Goal: Information Seeking & Learning: Understand process/instructions

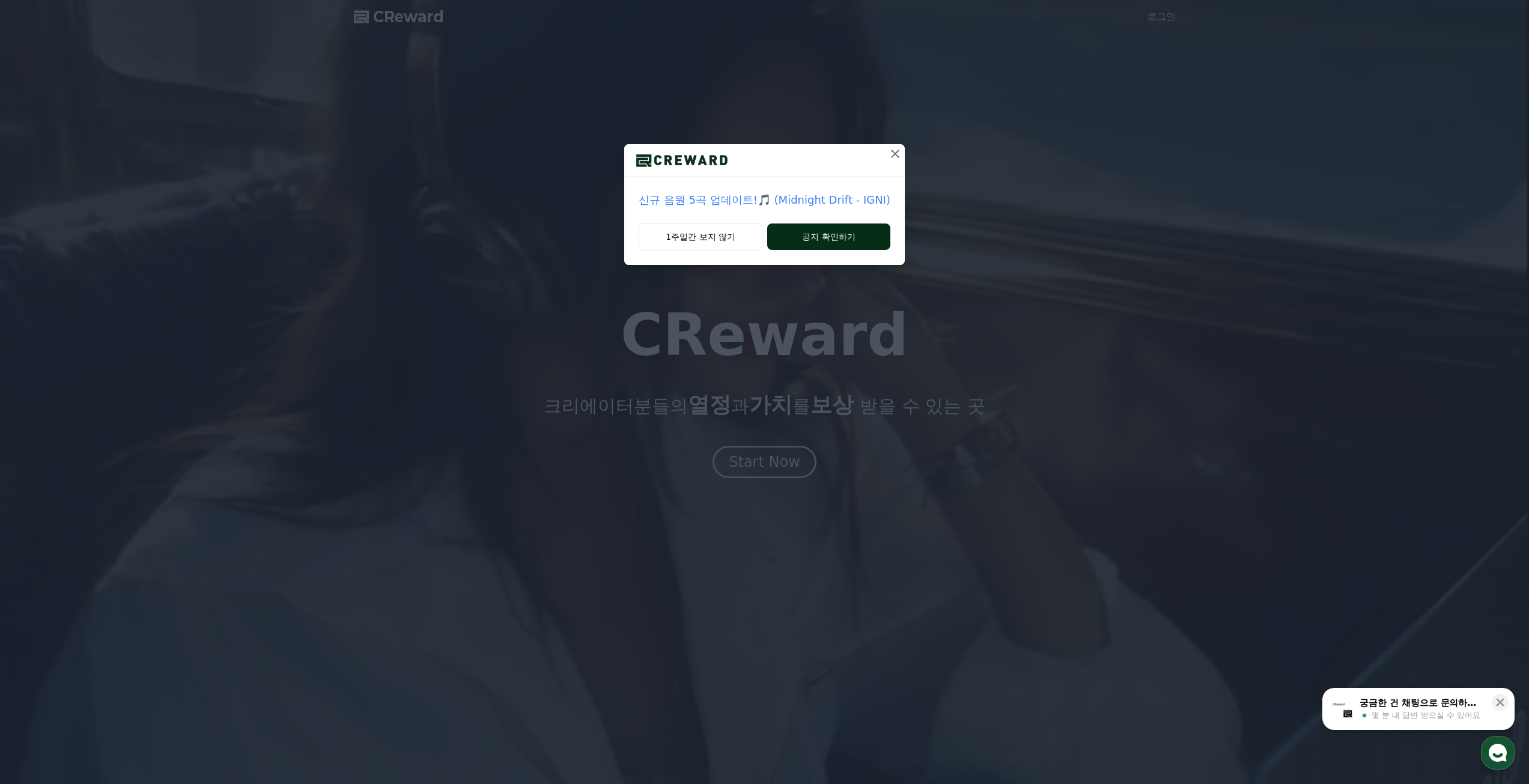
click at [825, 243] on button "공지 확인하기" at bounding box center [829, 237] width 123 height 26
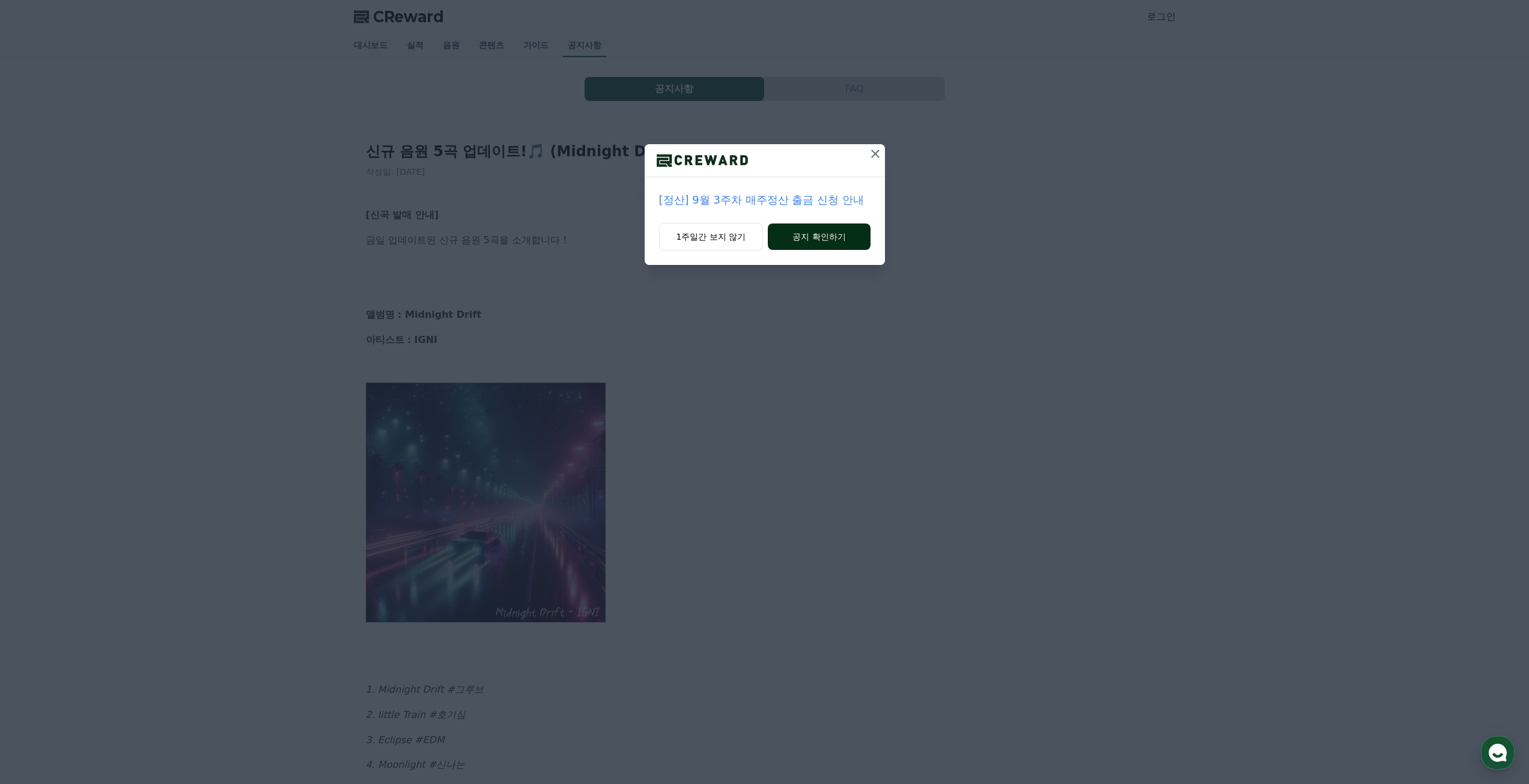
click at [809, 237] on button "공지 확인하기" at bounding box center [819, 237] width 102 height 26
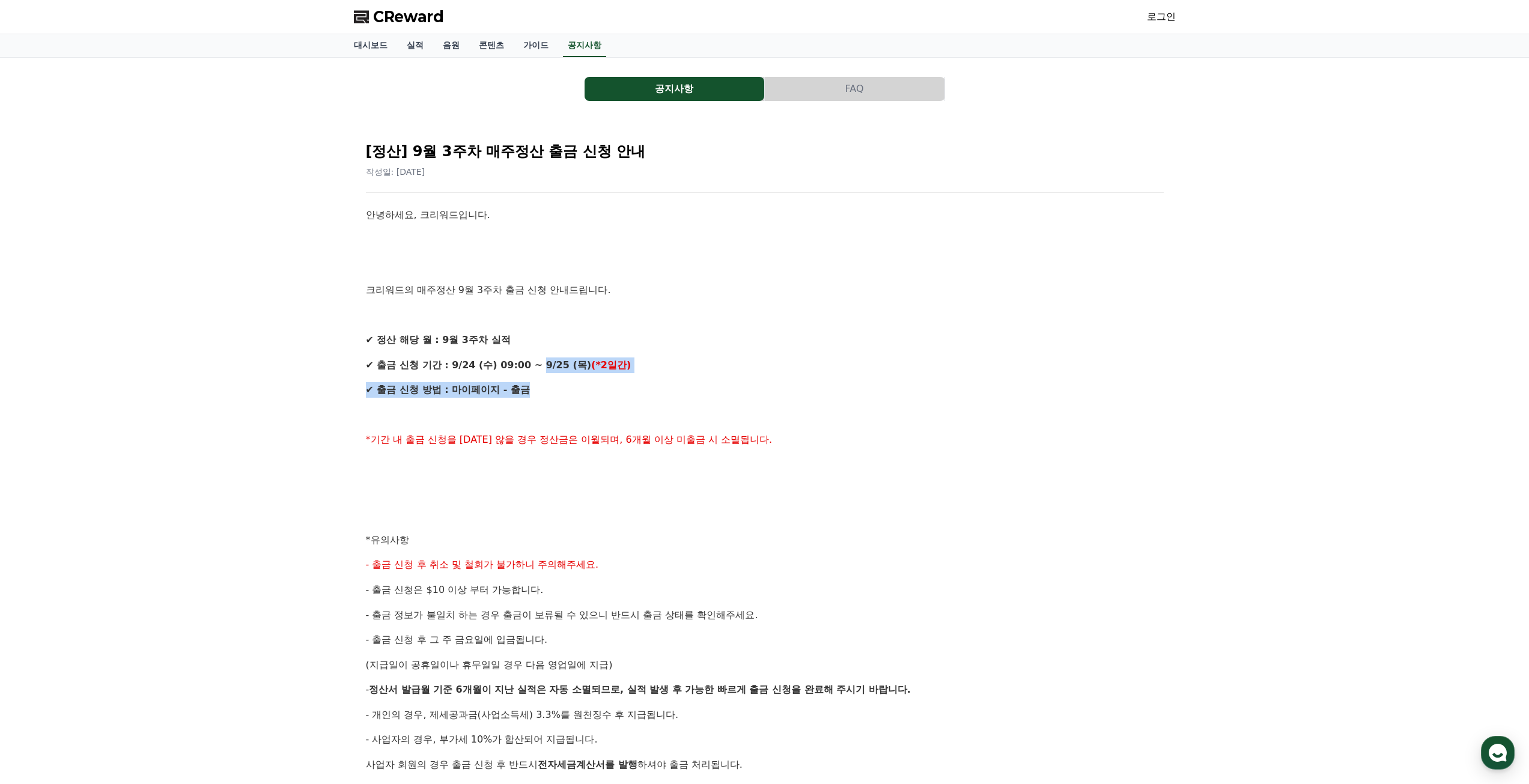
drag, startPoint x: 570, startPoint y: 369, endPoint x: 651, endPoint y: 378, distance: 81.5
click at [651, 378] on div "안녕하세요, 크리워드입니다. 크리워드의 매주정산 9월 3주차 출금 신청 안내드립니다. ✔ 정산 해당 월 : 9월 3주차 실적 ✔ 출금 신청 기…" at bounding box center [764, 552] width 798 height 690
click at [634, 406] on div "안녕하세요, 크리워드입니다. 크리워드의 매주정산 9월 3주차 출금 신청 안내드립니다. ✔ 정산 해당 월 : 9월 3주차 실적 ✔ 출금 신청 기…" at bounding box center [764, 552] width 798 height 690
drag, startPoint x: 459, startPoint y: 444, endPoint x: 551, endPoint y: 444, distance: 92.0
click at [551, 444] on span "*기간 내 출금 신청을 [DATE] 않을 경우 정산금은 이월되며, 6개월 이상 미출금 시 소멸됩니다." at bounding box center [569, 439] width 407 height 11
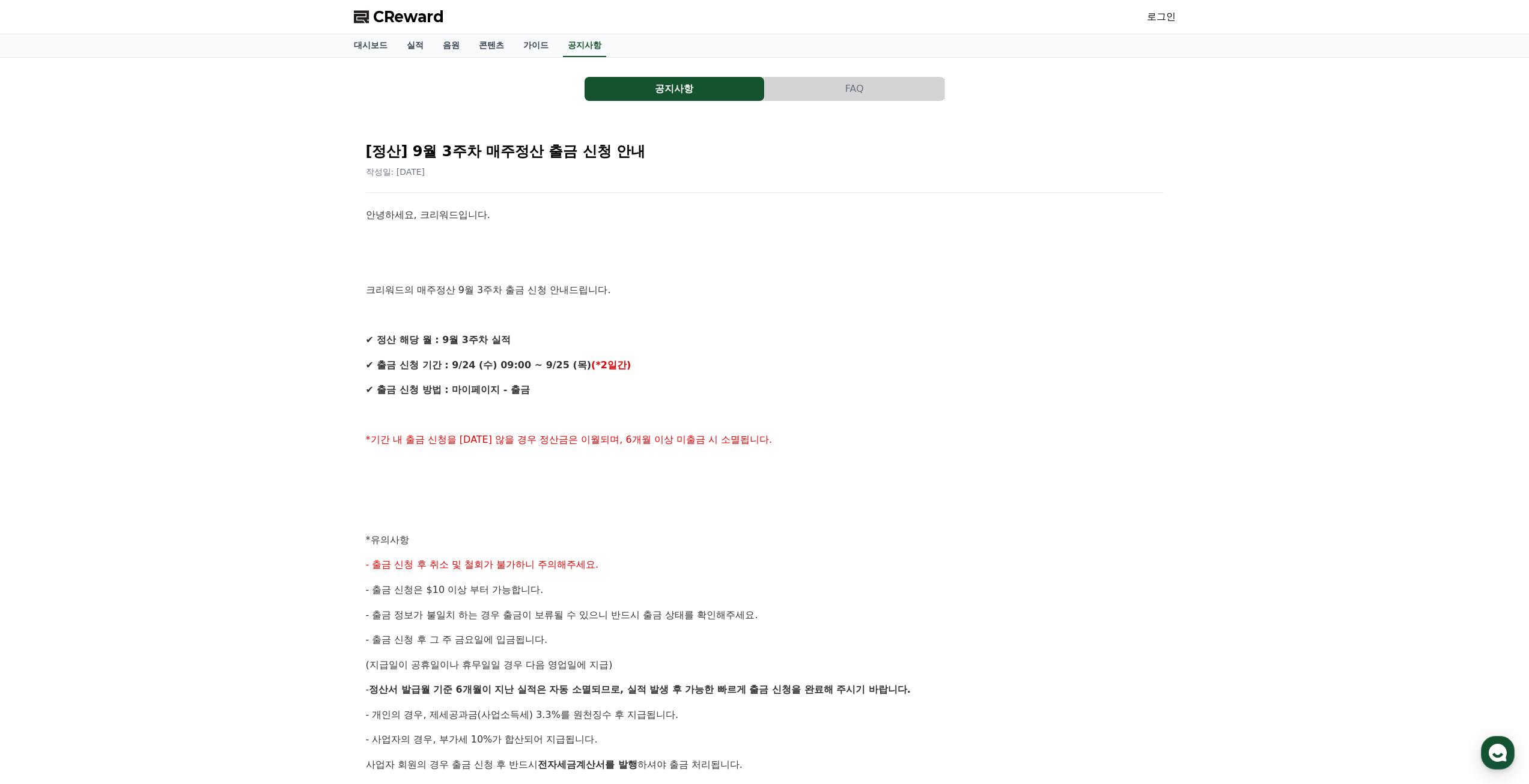
click at [575, 453] on div "안녕하세요, 크리워드입니다. 크리워드의 매주정산 9월 3주차 출금 신청 안내드립니다. ✔ 정산 해당 월 : 9월 3주차 실적 ✔ 출금 신청 기…" at bounding box center [764, 552] width 798 height 690
drag, startPoint x: 570, startPoint y: 442, endPoint x: 650, endPoint y: 447, distance: 80.2
click at [650, 447] on p "*기간 내 출금 신청을 하지 않을 경우 정산금은 이월되며, 6개월 이상 미출금 시 소멸됩니다." at bounding box center [764, 439] width 798 height 16
click at [681, 465] on p at bounding box center [764, 465] width 798 height 16
drag, startPoint x: 658, startPoint y: 442, endPoint x: 751, endPoint y: 449, distance: 93.3
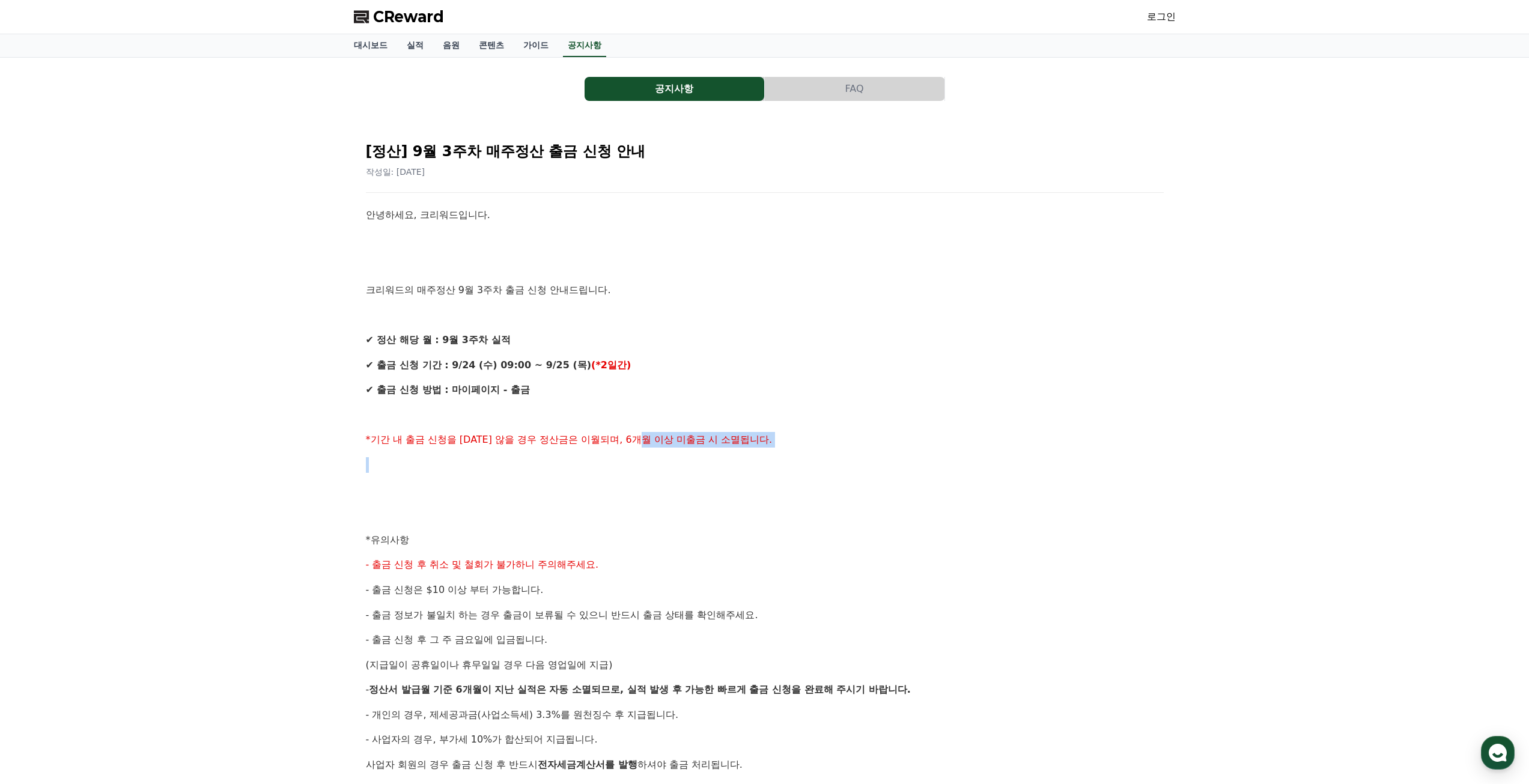
click at [751, 449] on div "안녕하세요, 크리워드입니다. 크리워드의 매주정산 9월 3주차 출금 신청 안내드립니다. ✔ 정산 해당 월 : 9월 3주차 실적 ✔ 출금 신청 기…" at bounding box center [764, 552] width 798 height 690
click at [576, 484] on p at bounding box center [764, 490] width 798 height 16
drag, startPoint x: 467, startPoint y: 591, endPoint x: 567, endPoint y: 591, distance: 100.0
click at [567, 591] on p "- 출금 신청은 $10 이상 부터 가능합니다." at bounding box center [764, 590] width 798 height 16
click at [698, 588] on p "- 출금 신청은 $10 이상 부터 가능합니다." at bounding box center [764, 590] width 798 height 16
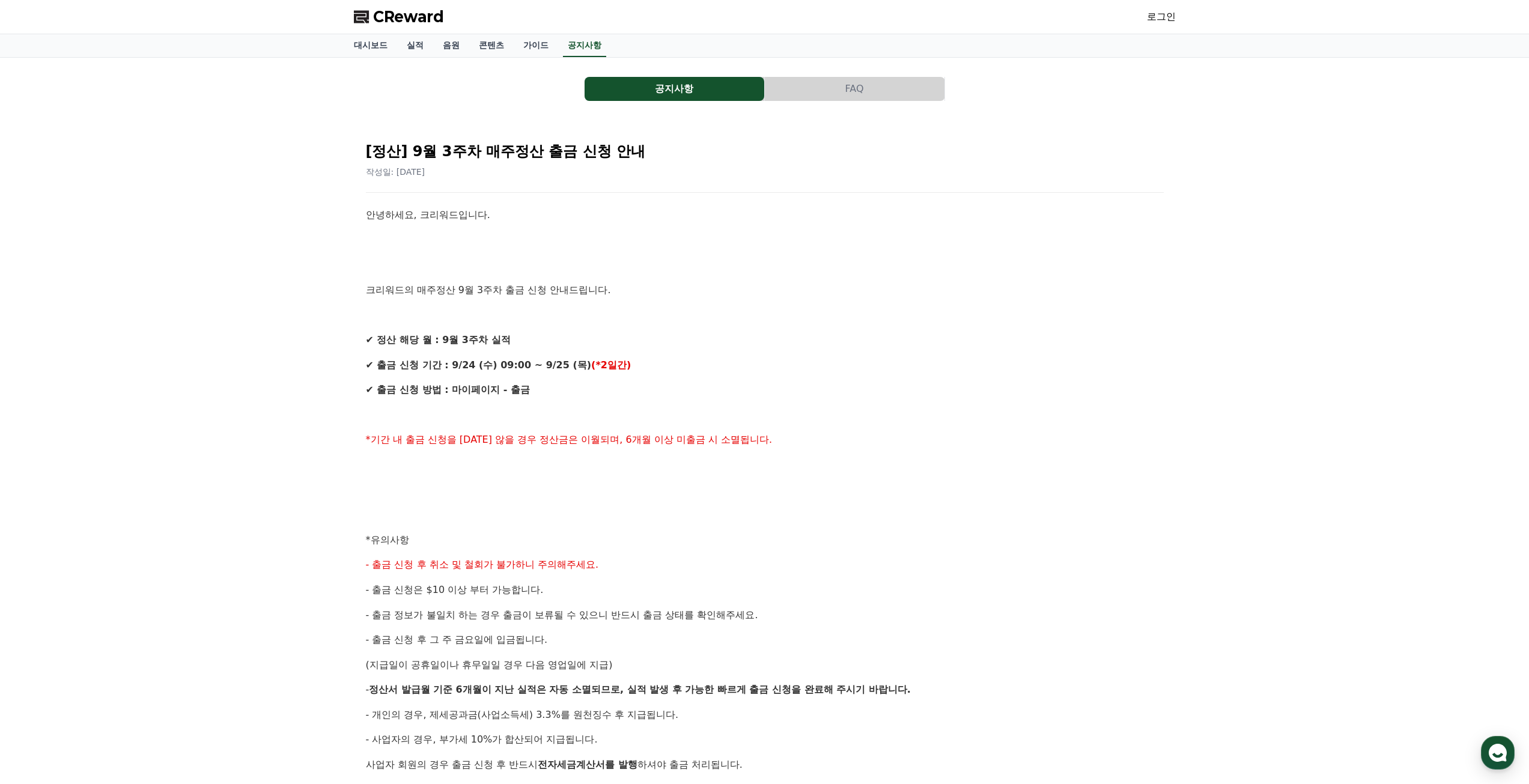
click at [698, 588] on p "- 출금 신청은 $10 이상 부터 가능합니다." at bounding box center [764, 590] width 798 height 16
drag, startPoint x: 404, startPoint y: 669, endPoint x: 513, endPoint y: 668, distance: 109.0
click at [515, 666] on span "(지급일이 공휴일이나 휴무일일 경우 다음 영업일에 지급)" at bounding box center [489, 665] width 247 height 11
click at [427, 698] on div "안녕하세요, 크리워드입니다. 크리워드의 매주정산 9월 3주차 출금 신청 안내드립니다. ✔ 정산 해당 월 : 9월 3주차 실적 ✔ 출금 신청 기…" at bounding box center [764, 552] width 798 height 690
drag, startPoint x: 432, startPoint y: 689, endPoint x: 710, endPoint y: 681, distance: 278.1
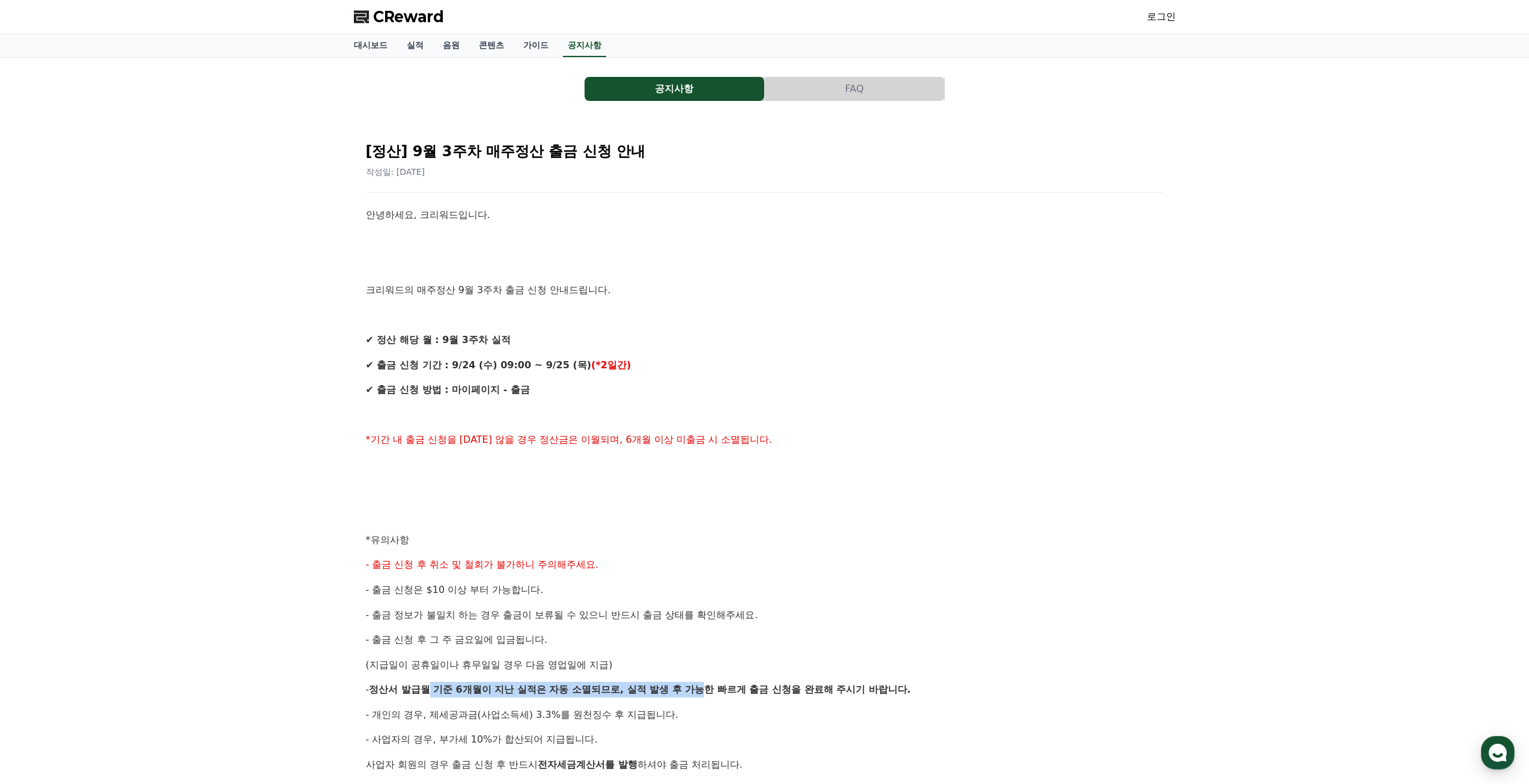
click at [710, 681] on div "안녕하세요, 크리워드입니다. 크리워드의 매주정산 9월 3주차 출금 신청 안내드립니다. ✔ 정산 해당 월 : 9월 3주차 실적 ✔ 출금 신청 기…" at bounding box center [764, 552] width 798 height 690
click at [733, 707] on p "- 개인의 경우, 제세공과금(사업소득세) 3.3%를 원천징수 후 지급됩니다." at bounding box center [764, 715] width 798 height 16
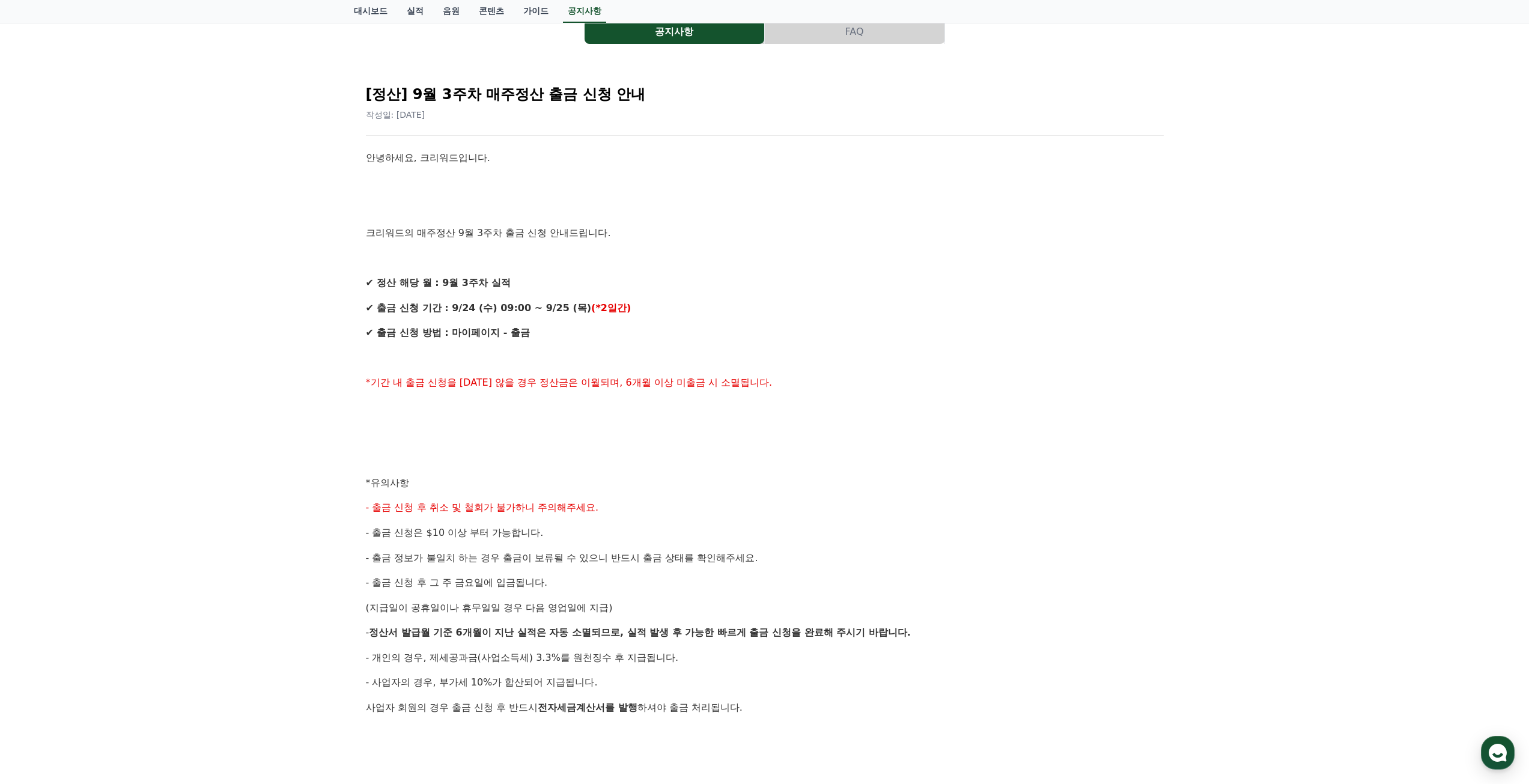
scroll to position [60, 0]
drag, startPoint x: 435, startPoint y: 659, endPoint x: 552, endPoint y: 654, distance: 117.1
click at [552, 654] on span "- 개인의 경우, 제세공과금(사업소득세) 3.3%를 원천징수 후 지급됩니다." at bounding box center [522, 654] width 313 height 11
click at [441, 685] on span "- 사업자의 경우, 부가세 10%가 합산되어 지급됩니다." at bounding box center [481, 679] width 232 height 11
drag, startPoint x: 441, startPoint y: 681, endPoint x: 537, endPoint y: 675, distance: 96.2
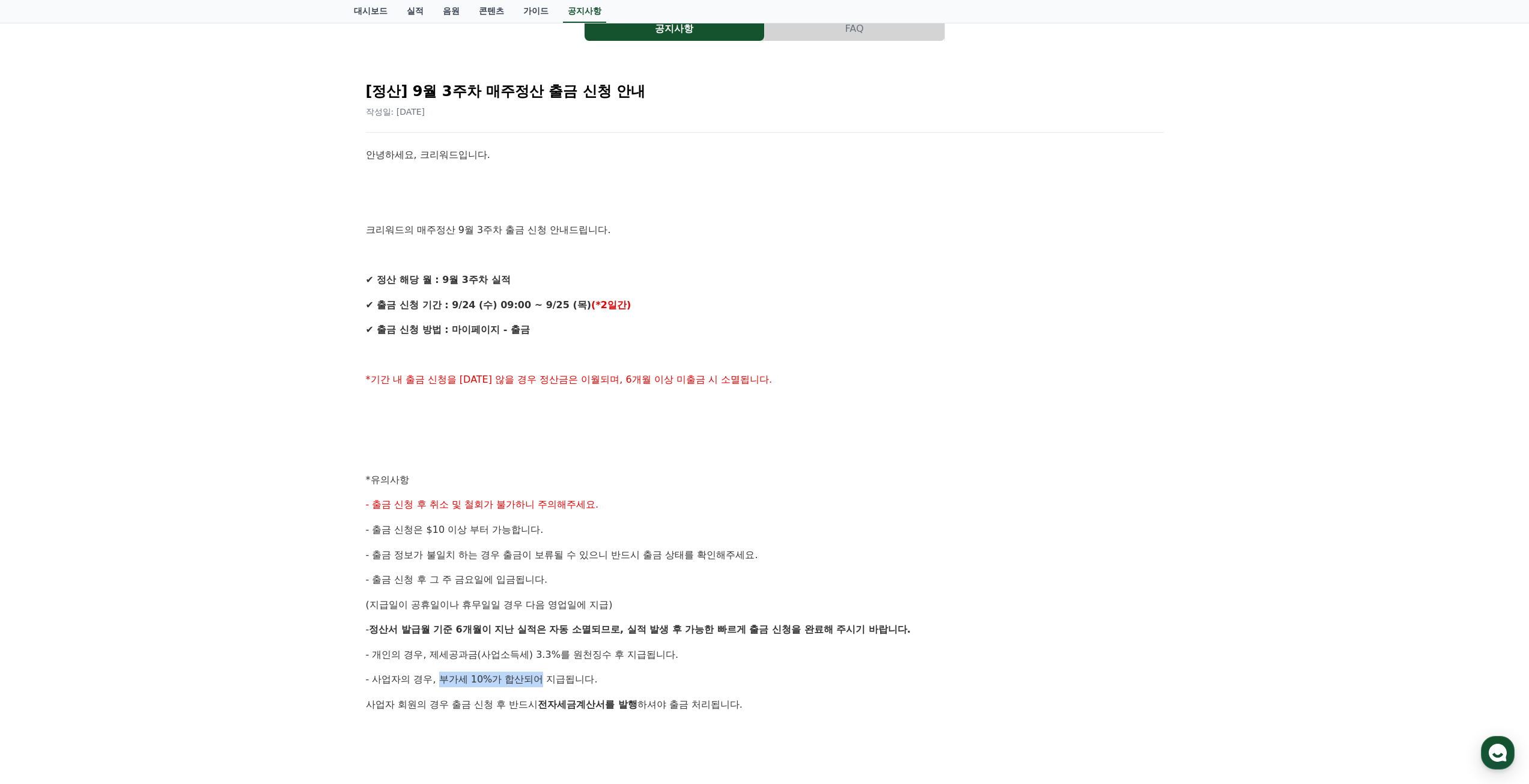
click at [537, 675] on span "- 사업자의 경우, 부가세 10%가 합산되어 지급됩니다." at bounding box center [481, 679] width 232 height 11
click at [517, 695] on div "안녕하세요, 크리워드입니다. 크리워드의 매주정산 9월 3주차 출금 신청 안내드립니다. ✔ 정산 해당 월 : 9월 3주차 실적 ✔ 출금 신청 기…" at bounding box center [764, 492] width 798 height 690
drag, startPoint x: 422, startPoint y: 681, endPoint x: 525, endPoint y: 678, distance: 103.0
click at [525, 678] on span "- 사업자의 경우, 부가세 10%가 합산되어 지급됩니다." at bounding box center [481, 679] width 232 height 11
click at [525, 699] on span "사업자 회원의 경우 출금 신청 후 반드시" at bounding box center [452, 704] width 173 height 11
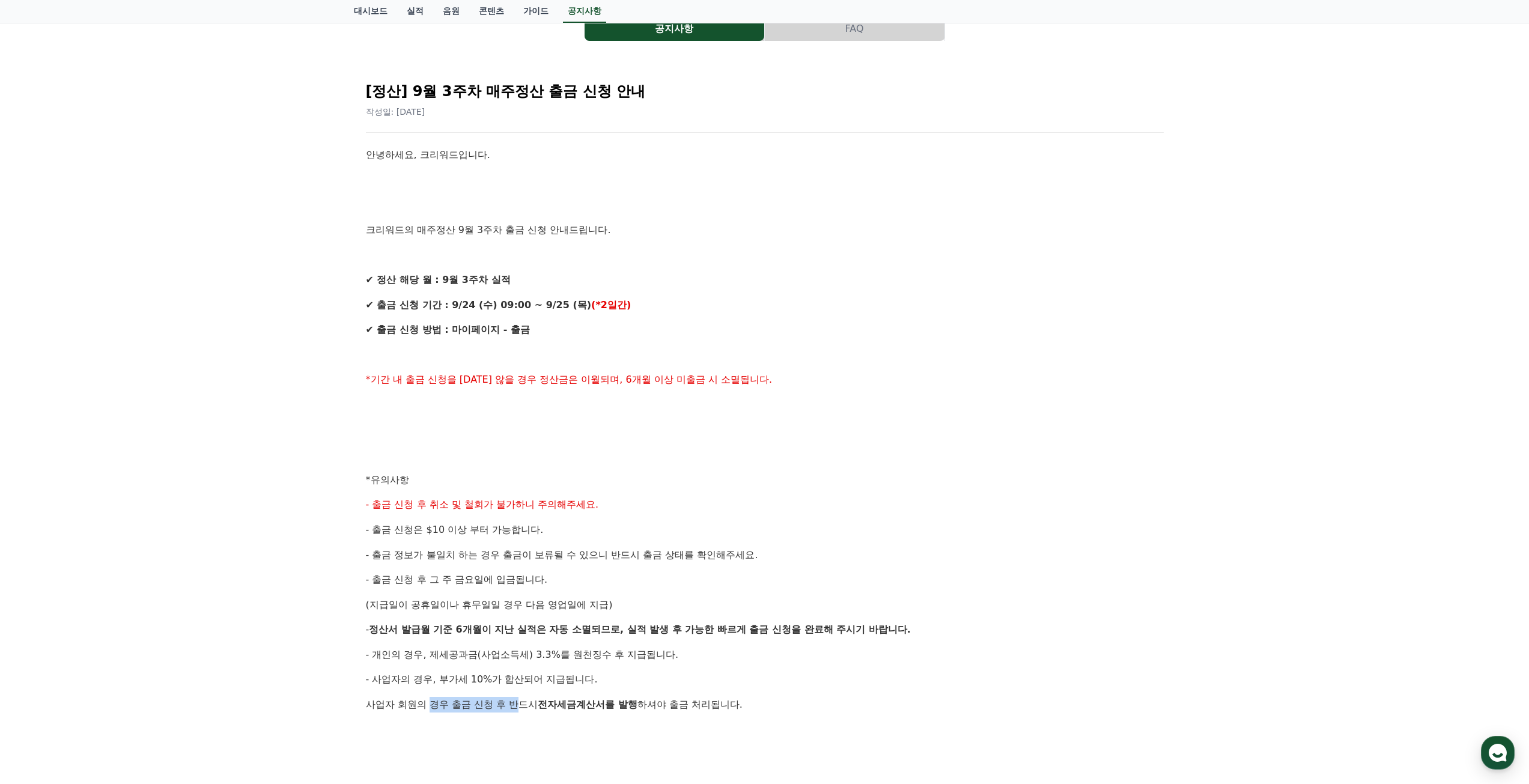
drag, startPoint x: 433, startPoint y: 702, endPoint x: 524, endPoint y: 702, distance: 91.0
click at [524, 702] on span "사업자 회원의 경우 출금 신청 후 반드시" at bounding box center [452, 704] width 173 height 11
click at [543, 716] on div "안녕하세요, 크리워드입니다. 크리워드의 매주정산 9월 3주차 출금 신청 안내드립니다. ✔ 정산 해당 월 : 9월 3주차 실적 ✔ 출금 신청 기…" at bounding box center [764, 492] width 798 height 690
drag, startPoint x: 541, startPoint y: 707, endPoint x: 599, endPoint y: 707, distance: 58.0
click at [599, 707] on p "사업자 회원의 경우 출금 신청 후 반드시 전자세금계산서를 발행 하셔야 출금 처리됩니다." at bounding box center [764, 704] width 798 height 16
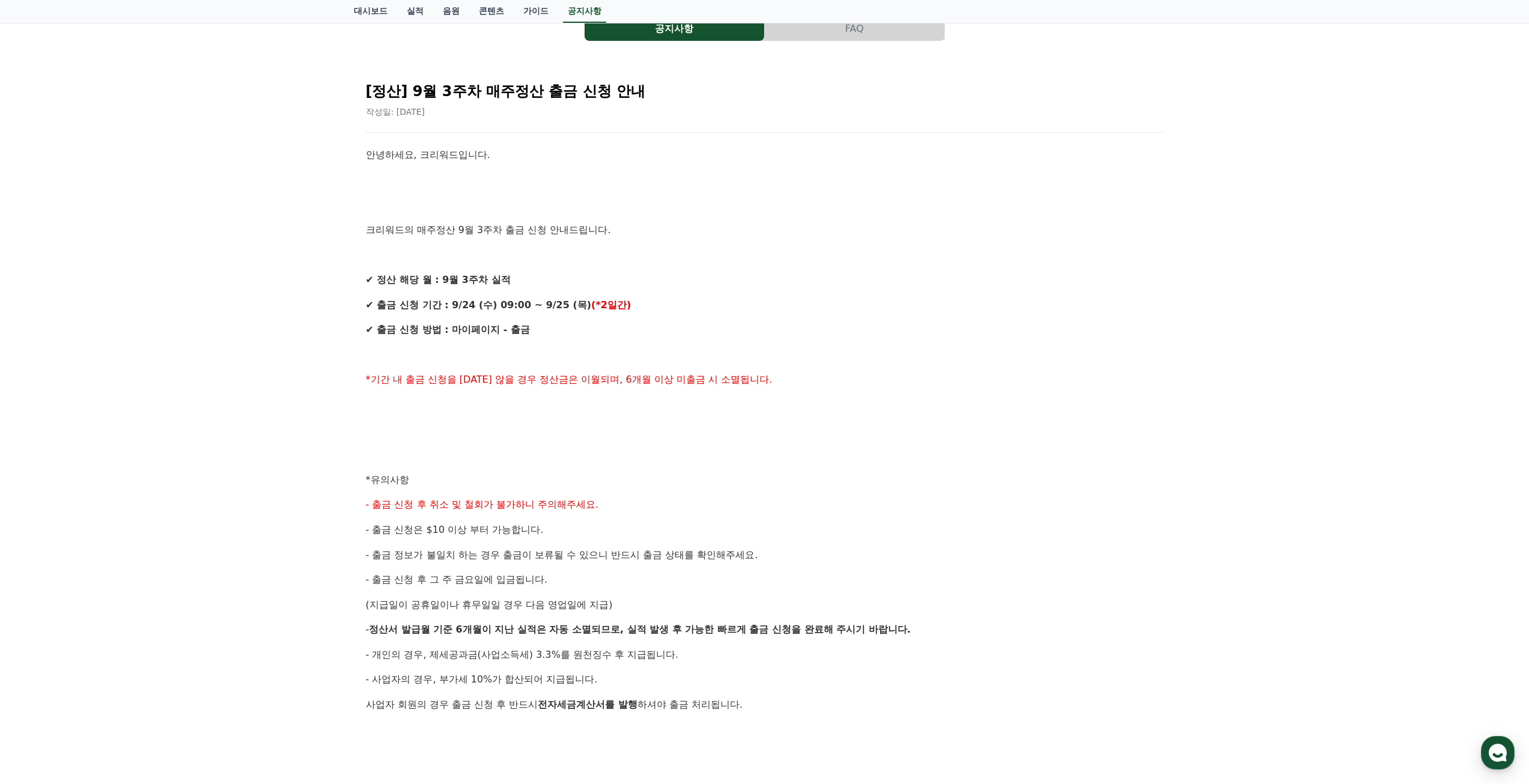
click at [614, 722] on p at bounding box center [764, 730] width 798 height 16
drag, startPoint x: 607, startPoint y: 704, endPoint x: 722, endPoint y: 709, distance: 115.1
click at [722, 709] on p "사업자 회원의 경우 출금 신청 후 반드시 전자세금계산서를 발행 하셔야 출금 처리됩니다." at bounding box center [764, 704] width 798 height 16
click at [786, 711] on p "사업자 회원의 경우 출금 신청 후 반드시 전자세금계산서를 발행 하셔야 출금 처리됩니다." at bounding box center [764, 704] width 798 height 16
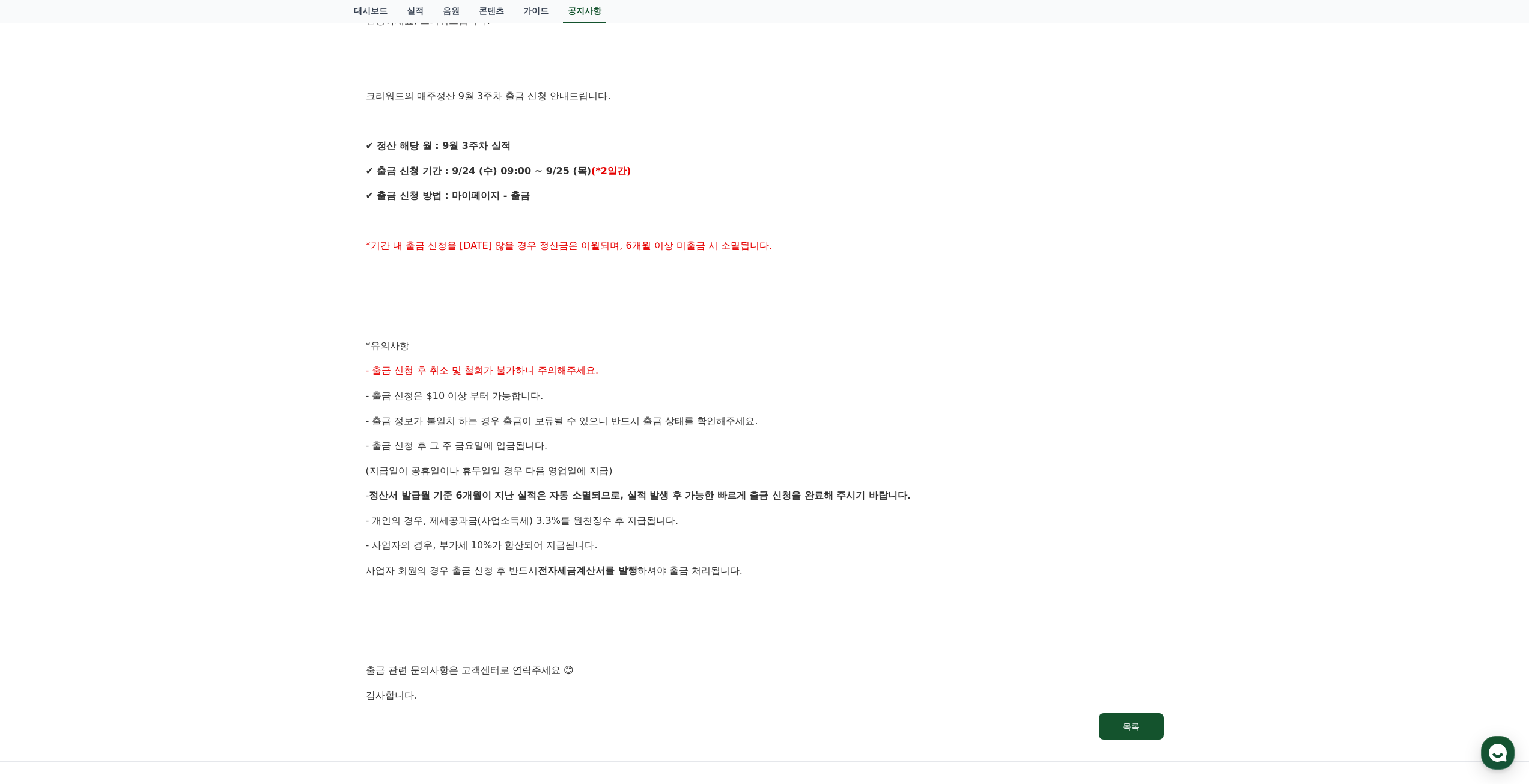
scroll to position [240, 0]
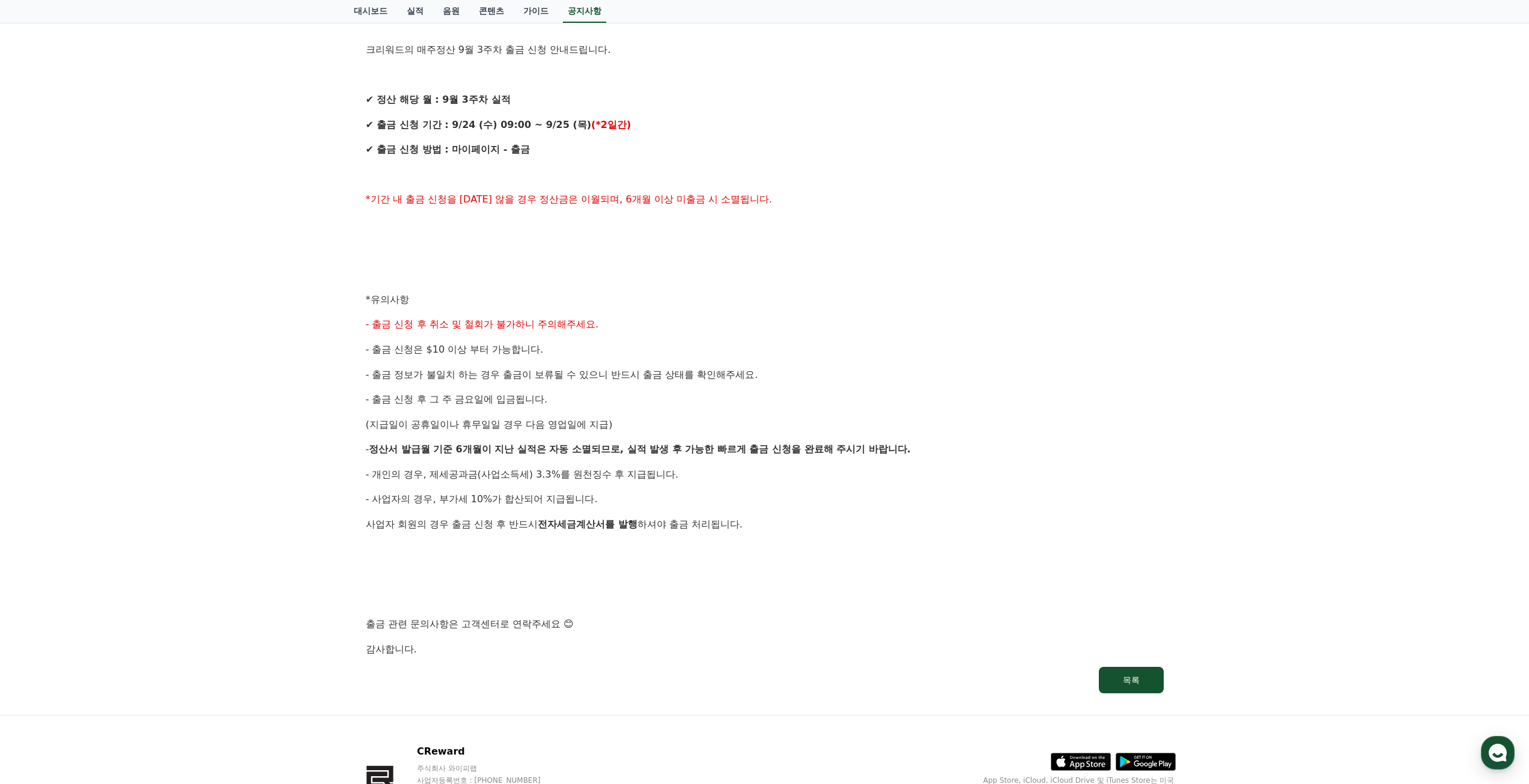
click at [682, 647] on p "감사합니다." at bounding box center [764, 650] width 798 height 16
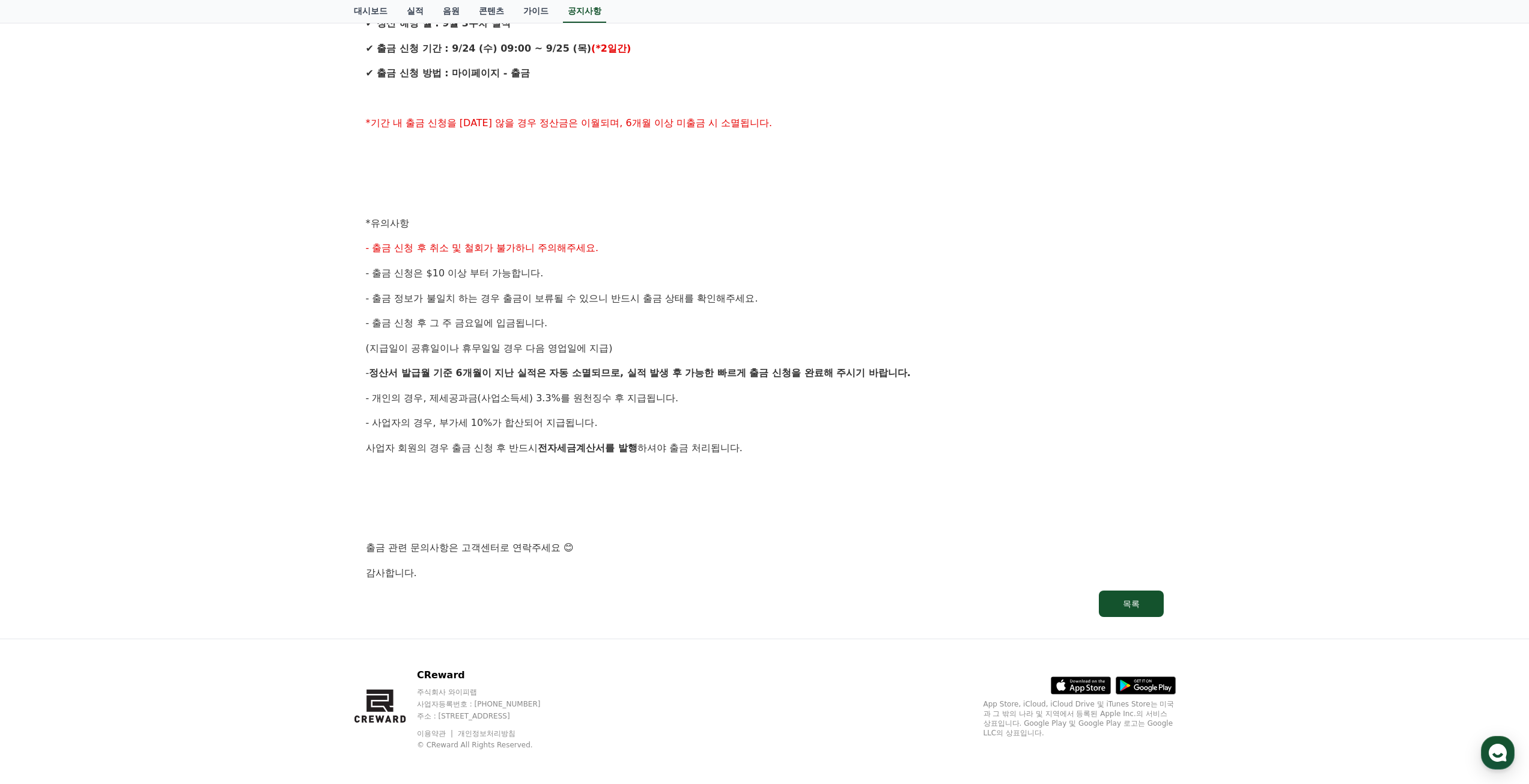
scroll to position [321, 0]
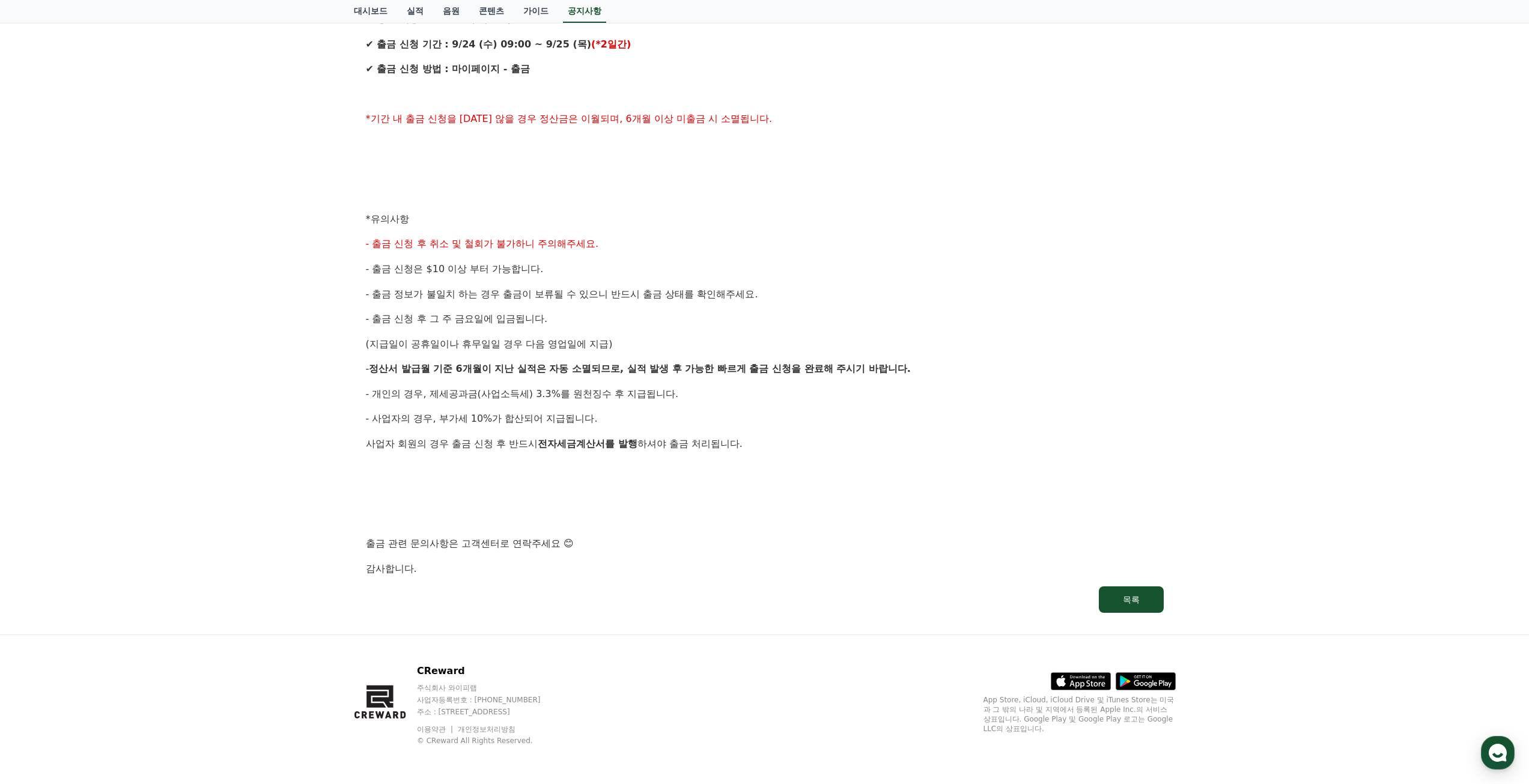
click at [328, 635] on div "CReward 주식회사 와이피랩 사업자등록번호 : 655-81-03655 주소 : 경기도 김포시 양촌읍 양곡로 495, 3층 305-비이16호…" at bounding box center [764, 709] width 1529 height 149
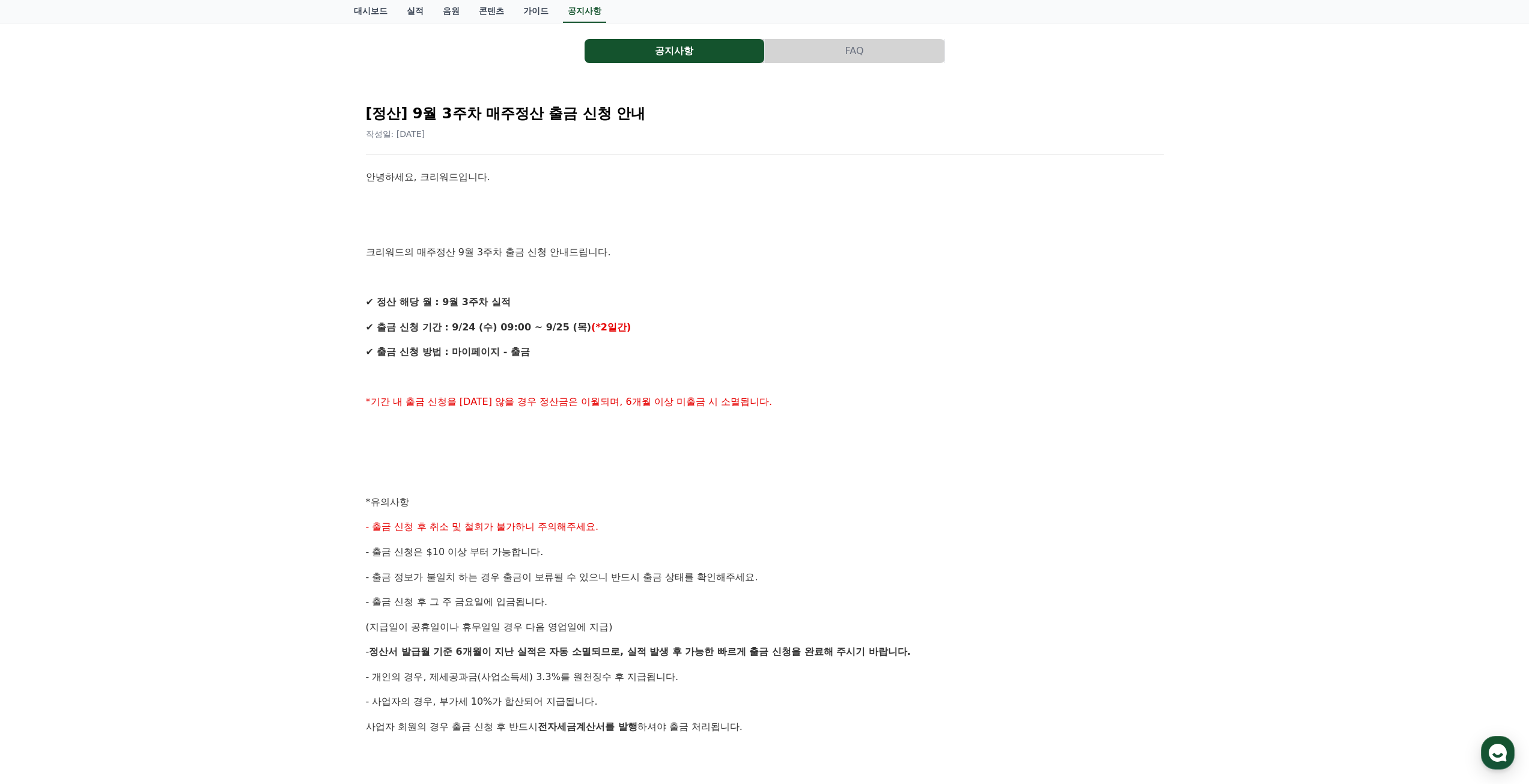
scroll to position [20, 0]
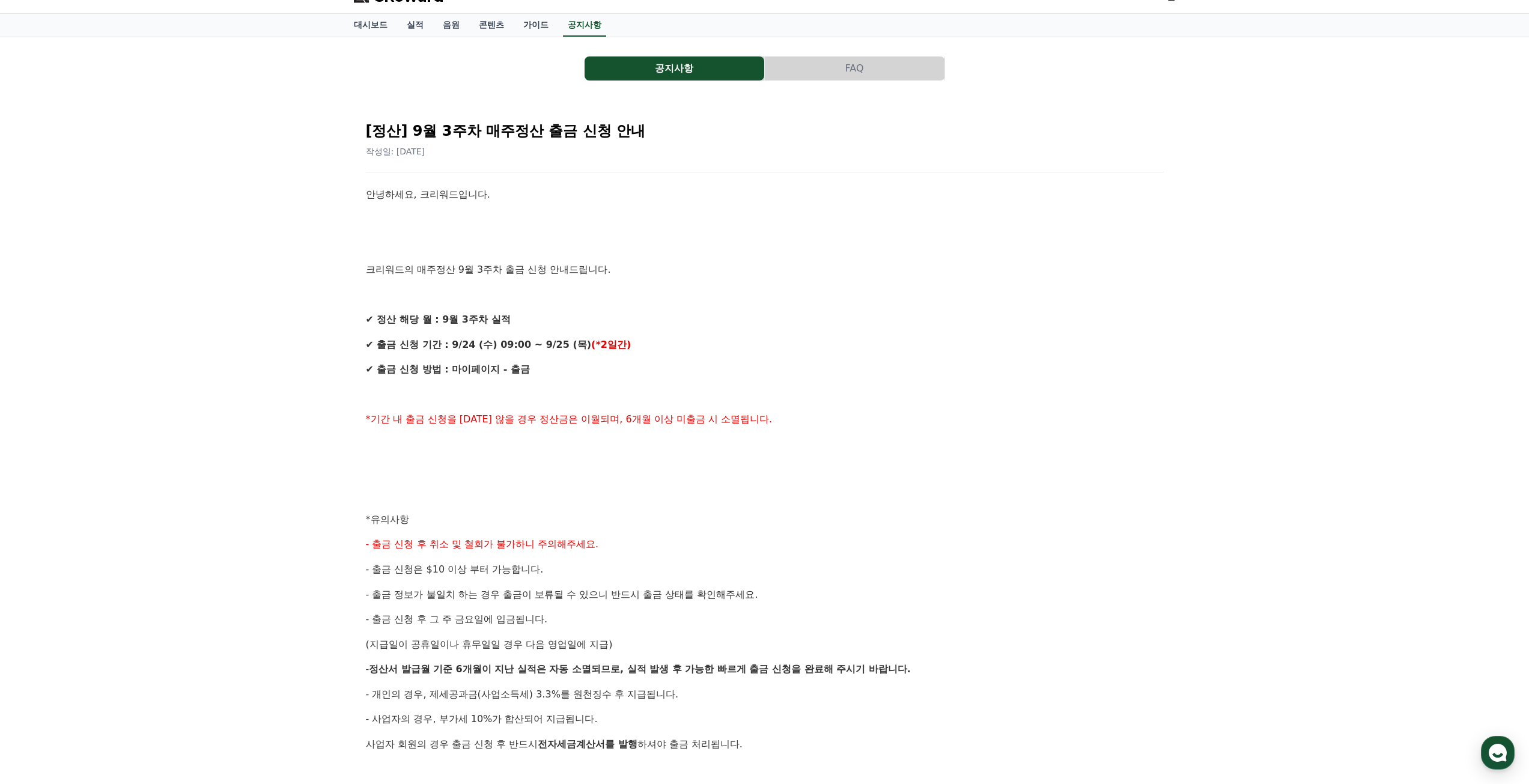
click at [632, 561] on div "안녕하세요, 크리워드입니다. 크리워드의 매주정산 9월 3주차 출금 신청 안내드립니다. ✔ 정산 해당 월 : 9월 3주차 실적 ✔ 출금 신청 기…" at bounding box center [764, 532] width 798 height 690
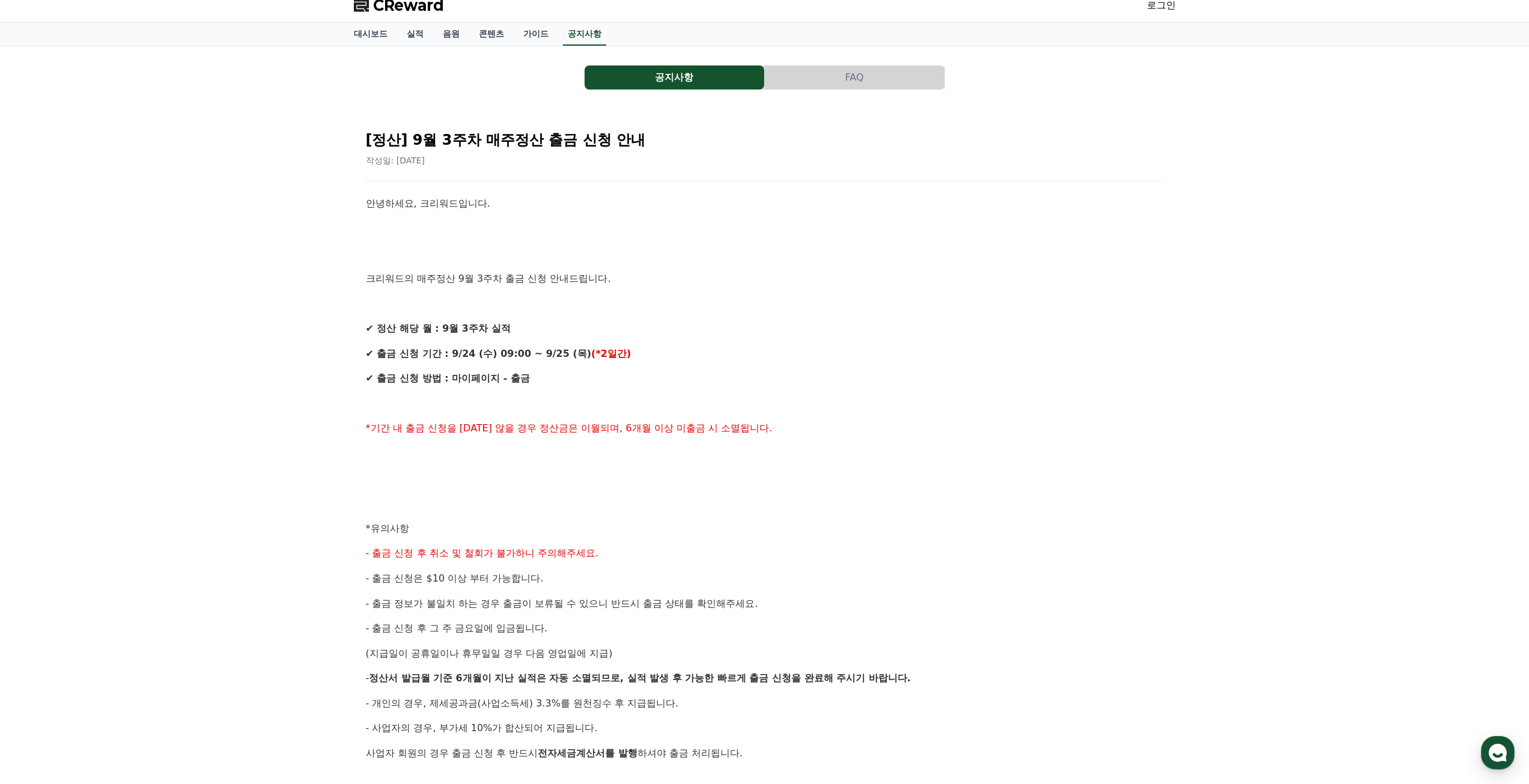
scroll to position [0, 0]
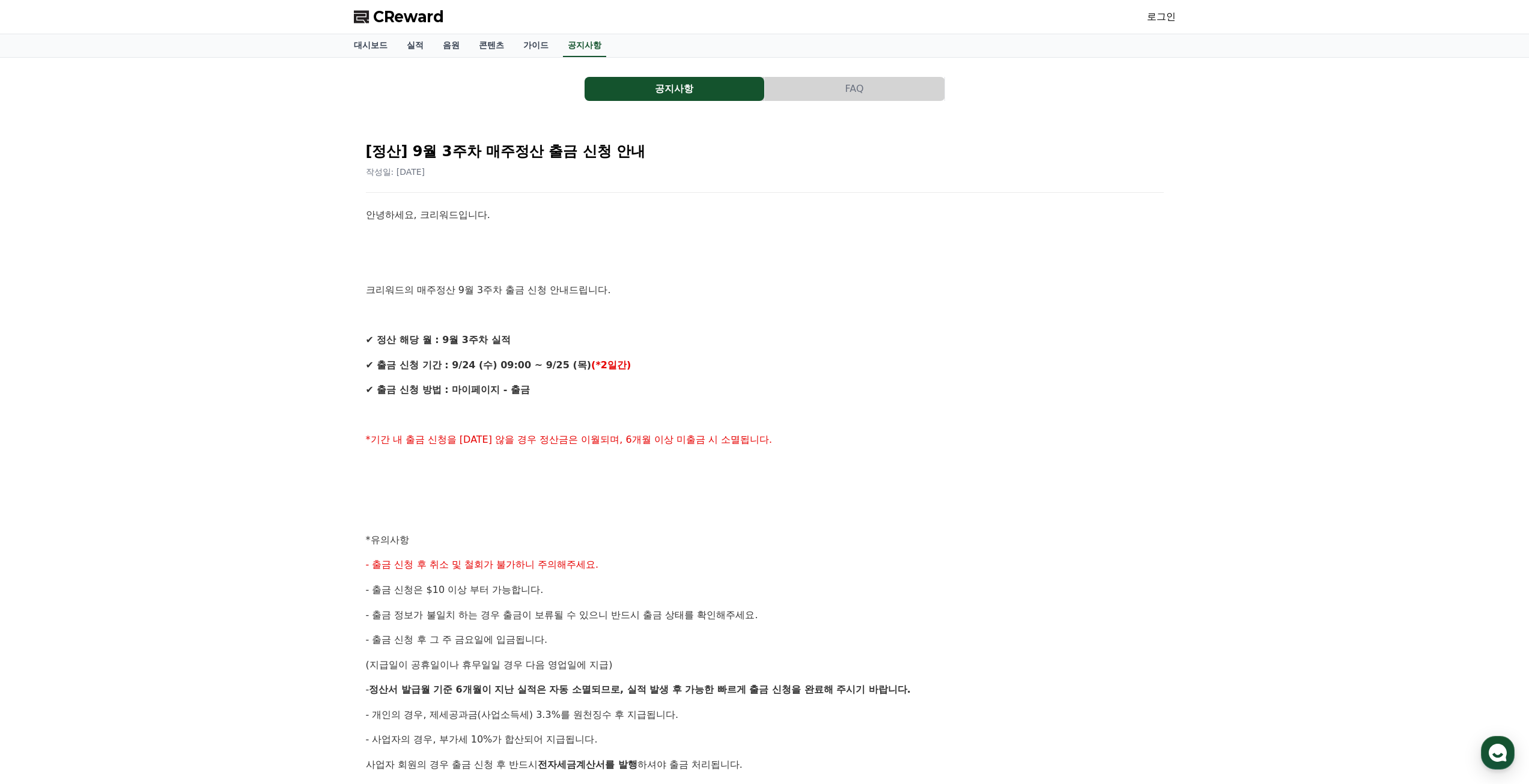
click at [642, 522] on p at bounding box center [764, 514] width 798 height 16
click at [846, 100] on button "FAQ" at bounding box center [855, 89] width 179 height 24
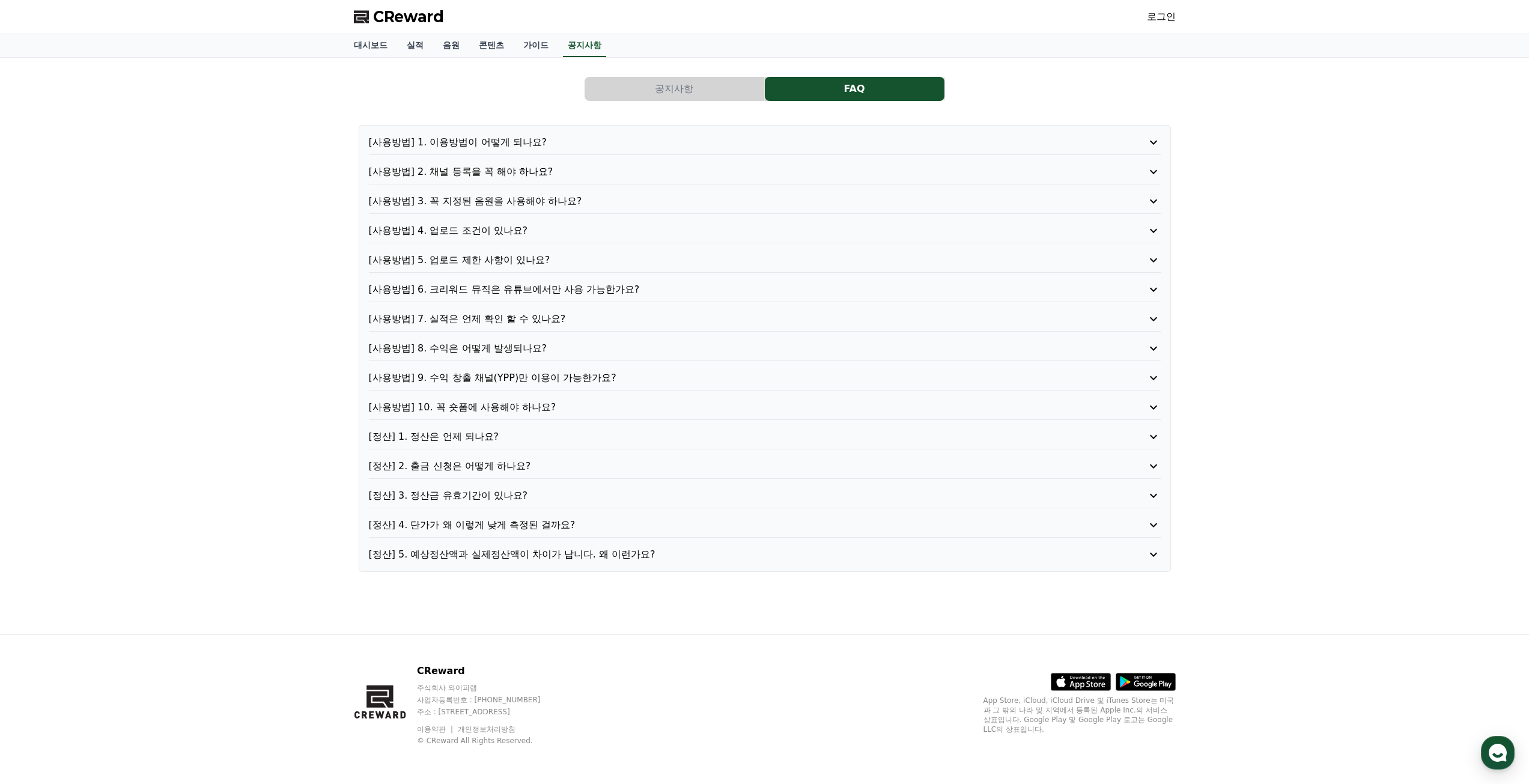
click at [503, 143] on p "[사용방법] 1. 이용방법이 어떻게 되나요?" at bounding box center [733, 142] width 729 height 14
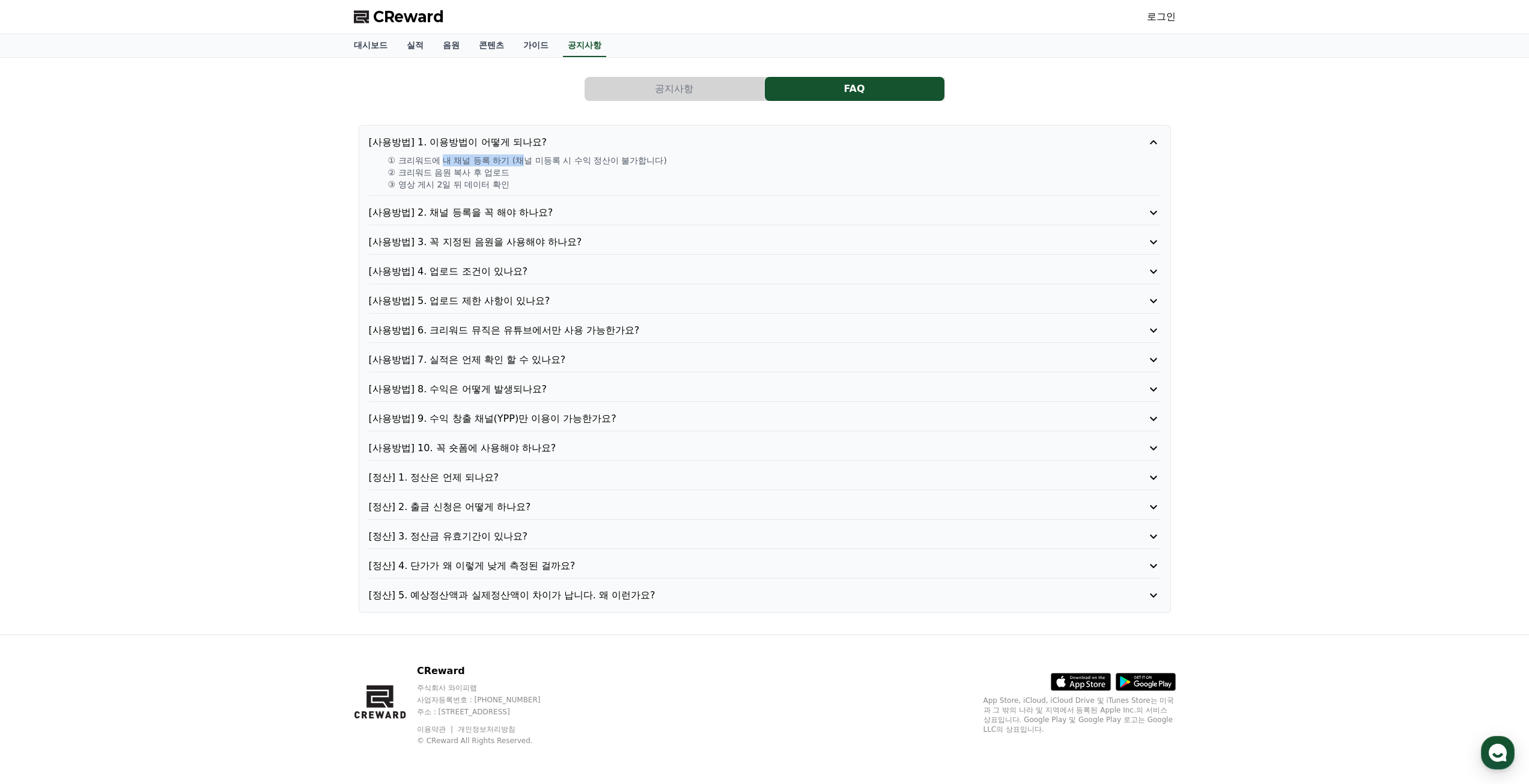
drag, startPoint x: 445, startPoint y: 161, endPoint x: 527, endPoint y: 164, distance: 82.1
click at [527, 164] on p "① 크리워드에 내 채널 등록 하기 (채널 미등록 시 수익 정산이 불가합니다)" at bounding box center [774, 161] width 773 height 12
click at [547, 170] on p "② 크리워드 음원 복사 후 업로드" at bounding box center [774, 173] width 773 height 12
drag, startPoint x: 534, startPoint y: 160, endPoint x: 663, endPoint y: 167, distance: 129.2
click at [663, 167] on div "① 크리워드에 내 채널 등록 하기 (채널 미등록 시 수익 정산이 불가합니다) ② 크리워드 음원 복사 후 업로드 ③ 영상 게시 2일 뒤 데이터 …" at bounding box center [764, 173] width 792 height 36
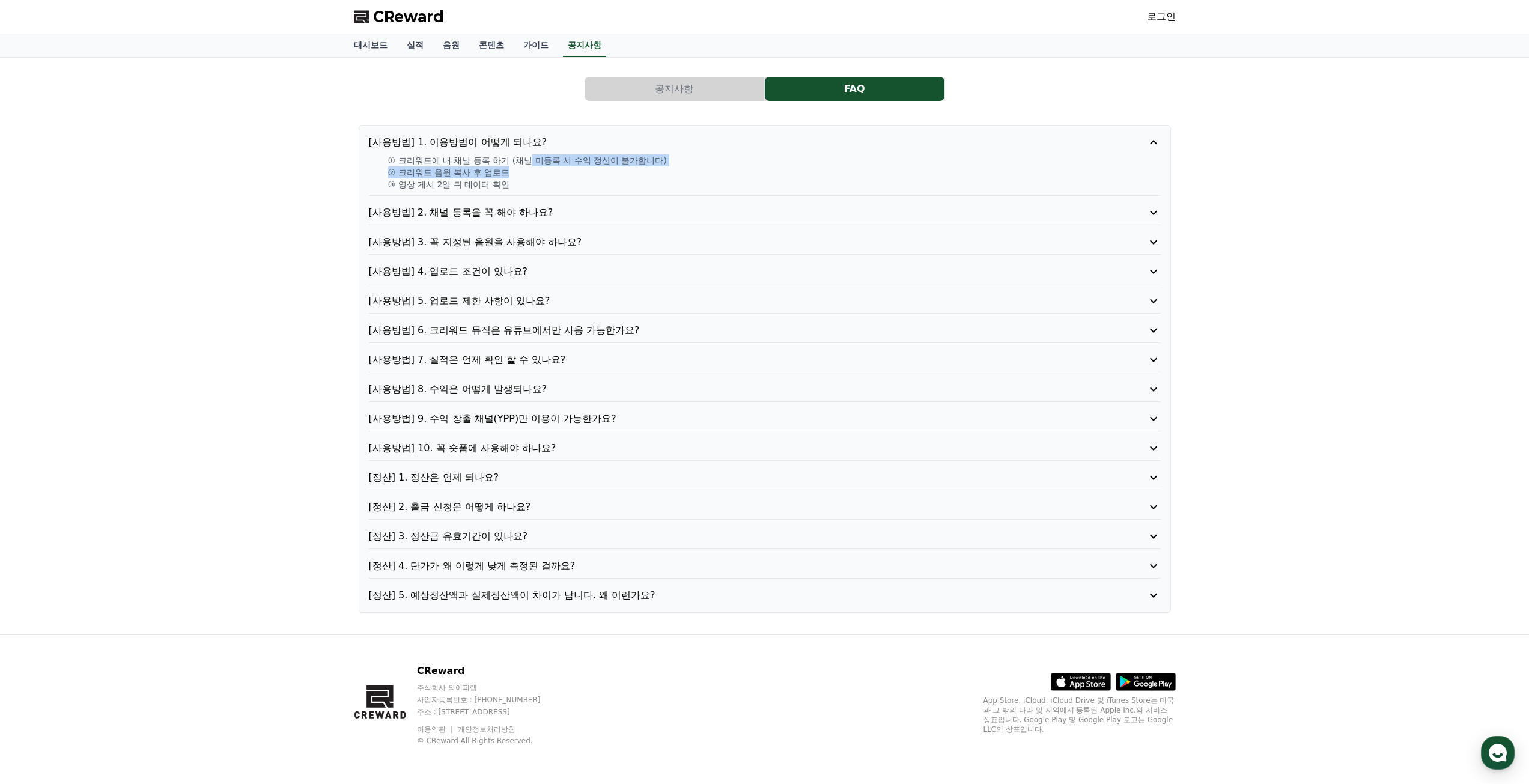
click at [569, 172] on p "② 크리워드 음원 복사 후 업로드" at bounding box center [774, 173] width 773 height 12
drag, startPoint x: 433, startPoint y: 170, endPoint x: 541, endPoint y: 173, distance: 108.0
click at [541, 173] on p "② 크리워드 음원 복사 후 업로드" at bounding box center [774, 173] width 773 height 12
click at [541, 176] on p "② 크리워드 음원 복사 후 업로드" at bounding box center [774, 173] width 773 height 12
drag, startPoint x: 417, startPoint y: 183, endPoint x: 481, endPoint y: 185, distance: 64.0
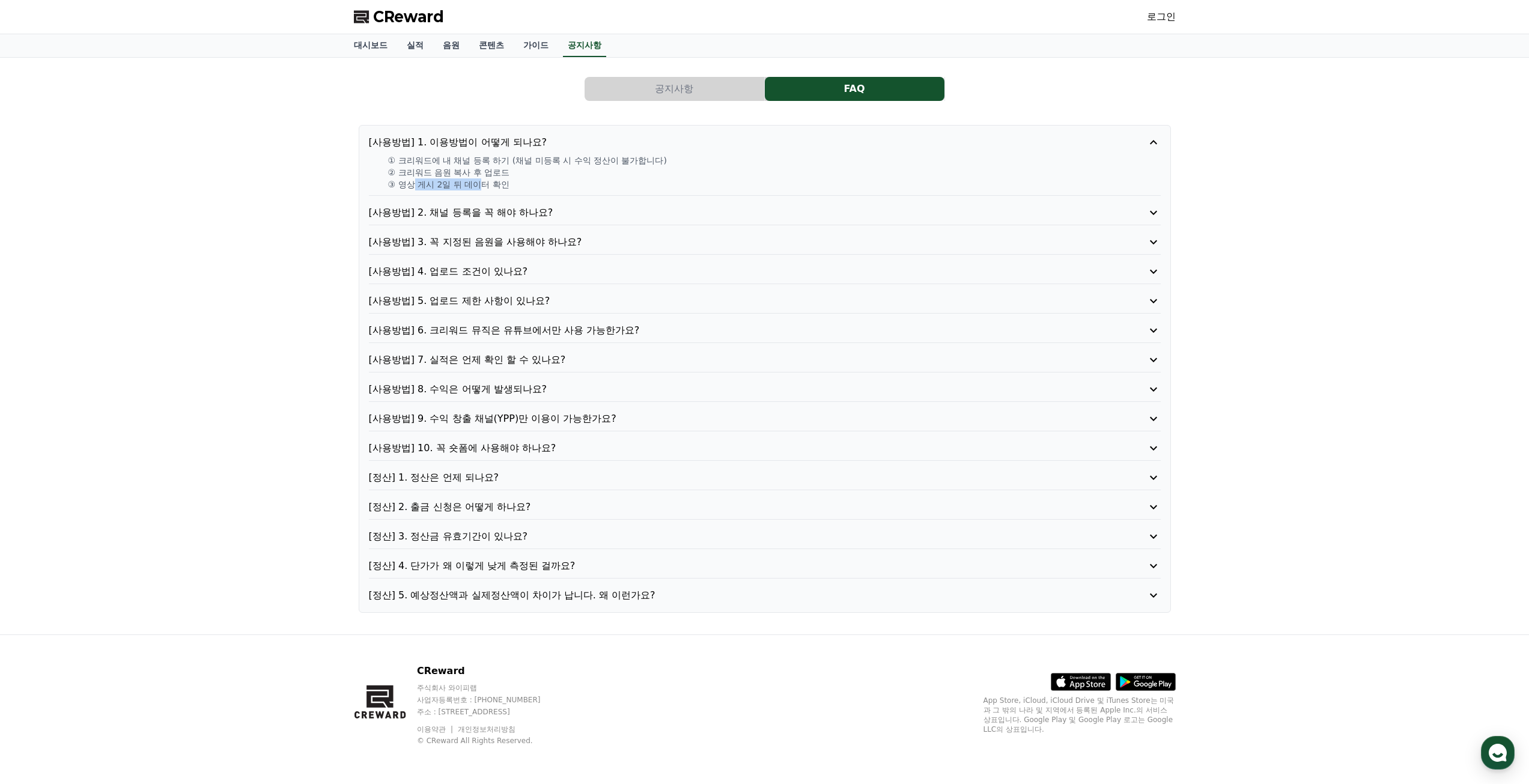
click at [481, 185] on p "③ 영상 게시 2일 뒤 데이터 확인" at bounding box center [774, 185] width 773 height 12
click at [516, 188] on p "③ 영상 게시 2일 뒤 데이터 확인" at bounding box center [774, 185] width 773 height 12
drag, startPoint x: 513, startPoint y: 185, endPoint x: 403, endPoint y: 185, distance: 110.0
click at [403, 185] on p "③ 영상 게시 2일 뒤 데이터 확인" at bounding box center [774, 185] width 773 height 12
click at [529, 188] on p "③ 영상 게시 2일 뒤 데이터 확인" at bounding box center [774, 185] width 773 height 12
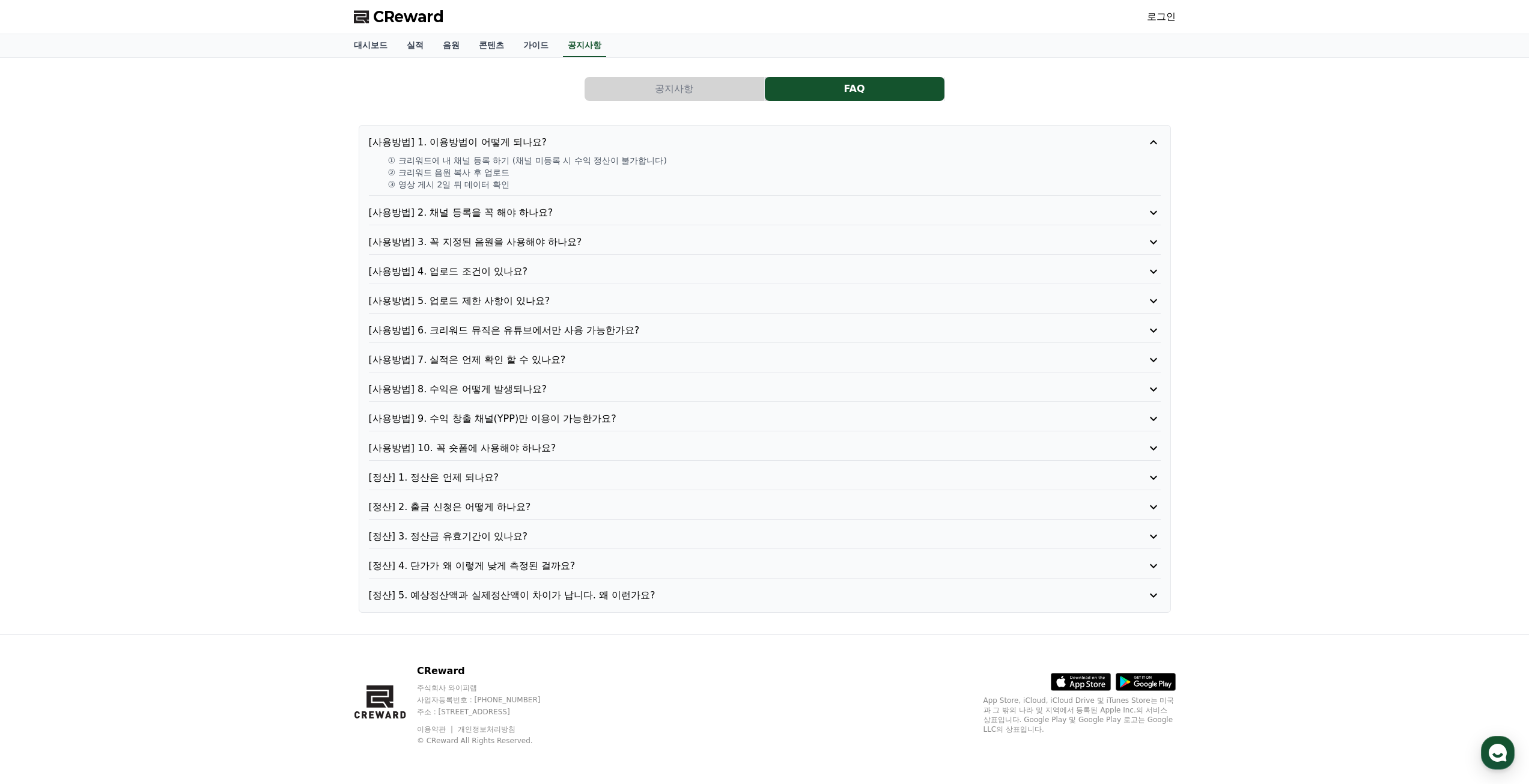
click at [529, 188] on p "③ 영상 게시 2일 뒤 데이터 확인" at bounding box center [774, 185] width 773 height 12
click at [548, 184] on p "③ 영상 게시 2일 뒤 데이터 확인" at bounding box center [774, 185] width 773 height 12
click at [571, 213] on p "[사용방법] 2. 채널 등록을 꼭 해야 하나요?" at bounding box center [733, 213] width 729 height 14
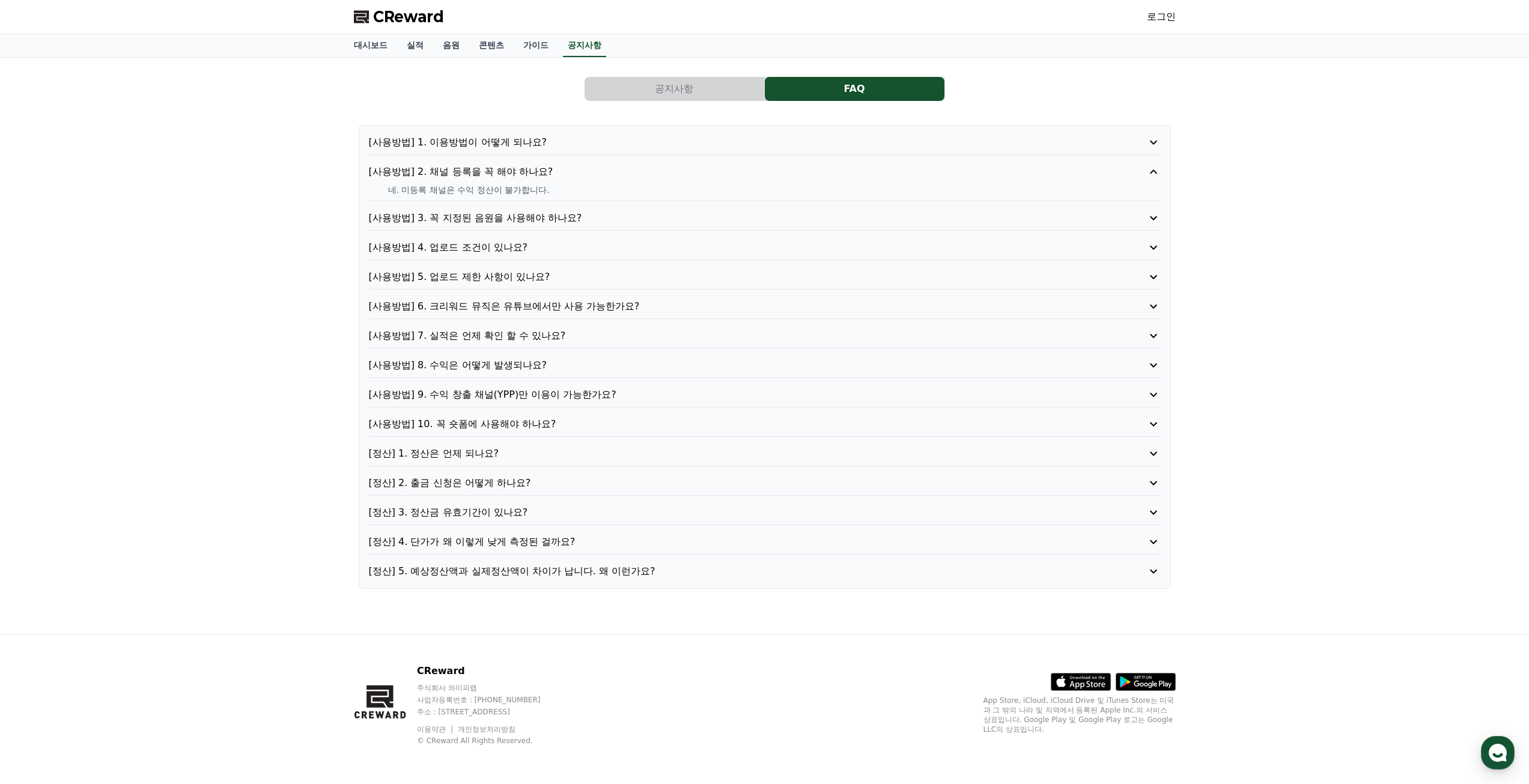
click at [580, 182] on div "[사용방법] 2. 채널 등록을 꼭 해야 하나요? 네. 미등록 채널은 수익 정산이 불가합니다." at bounding box center [764, 182] width 792 height 37
click at [623, 216] on p "[사용방법] 3. 꼭 지정된 음원을 사용해야 하나요?" at bounding box center [733, 218] width 729 height 14
drag, startPoint x: 469, startPoint y: 219, endPoint x: 553, endPoint y: 218, distance: 84.0
click at [553, 218] on p "맞습니다. 크리워드의 음원이 아닐 경우 데이터 집계가 불가합니다." at bounding box center [774, 219] width 773 height 12
click at [639, 218] on p "맞습니다. 크리워드의 음원이 아닐 경우 데이터 집계가 불가합니다." at bounding box center [774, 219] width 773 height 12
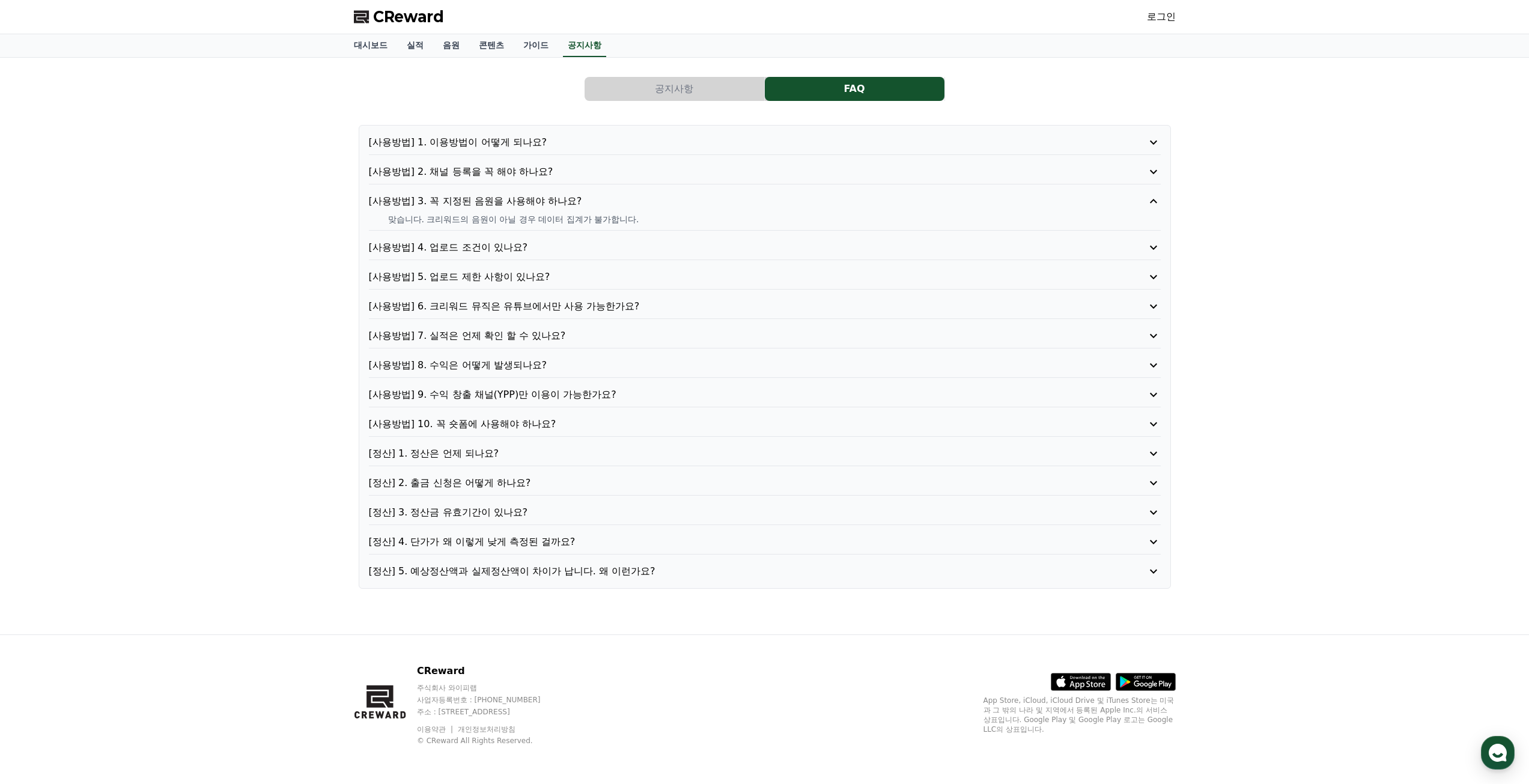
click at [564, 243] on p "[사용방법] 4. 업로드 조건이 있나요?" at bounding box center [733, 247] width 729 height 14
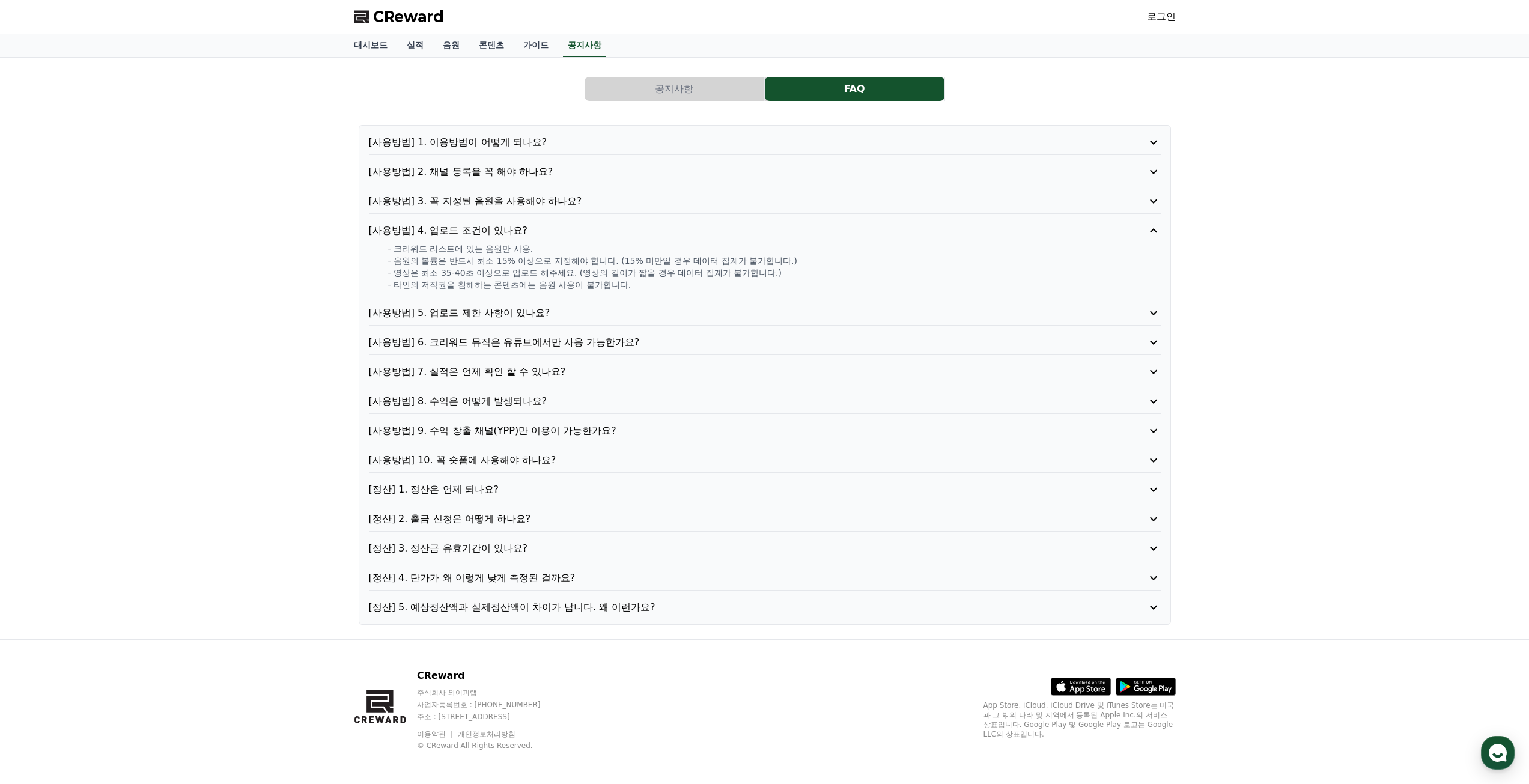
drag, startPoint x: 469, startPoint y: 247, endPoint x: 559, endPoint y: 250, distance: 90.0
click at [559, 250] on p "- 크리워드 리스트에 있는 음원만 사용." at bounding box center [774, 249] width 773 height 12
drag, startPoint x: 424, startPoint y: 261, endPoint x: 502, endPoint y: 260, distance: 78.0
click at [502, 260] on p "- 음원의 볼륨은 반드시 최소 15% 이상으로 지정해야 합니다. (15% 미만일 경우 데이터 집계가 불가합니다.)" at bounding box center [774, 261] width 773 height 12
click at [529, 267] on p "- 영상은 최소 35-40초 이상으로 업로드 해주세요. (영상의 길이가 짧을 경우 데이터 집계가 불가합니다.)" at bounding box center [774, 273] width 773 height 12
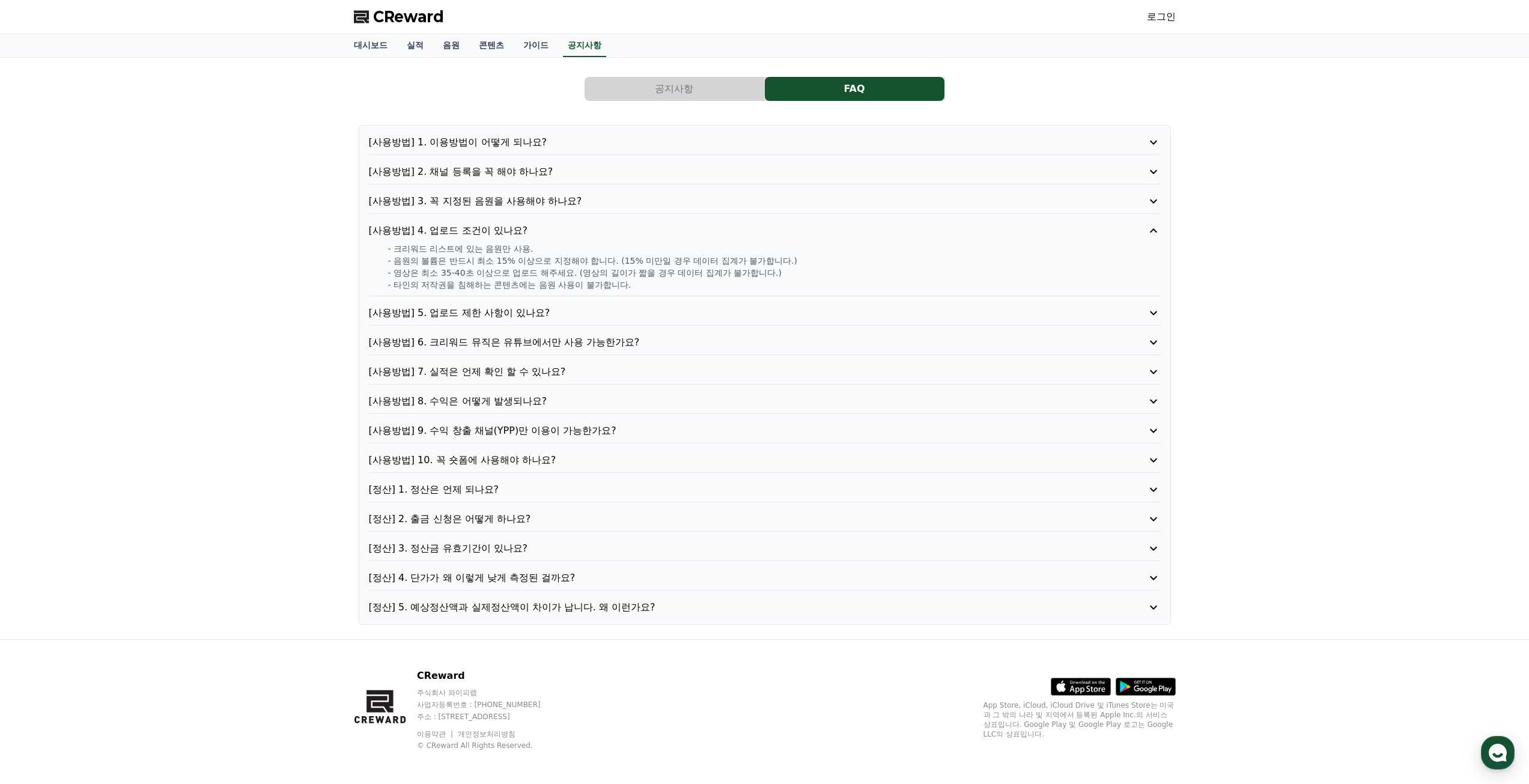
drag, startPoint x: 520, startPoint y: 261, endPoint x: 635, endPoint y: 261, distance: 115.0
click at [635, 261] on p "- 음원의 볼륨은 반드시 최소 15% 이상으로 지정해야 합니다. (15% 미만일 경우 데이터 집계가 불가합니다.)" at bounding box center [774, 261] width 773 height 12
click at [676, 269] on p "- 영상은 최소 35-40초 이상으로 업로드 해주세요. (영상의 길이가 짧을 경우 데이터 집계가 불가합니다.)" at bounding box center [774, 273] width 773 height 12
drag, startPoint x: 649, startPoint y: 262, endPoint x: 736, endPoint y: 258, distance: 87.1
click at [736, 258] on p "- 음원의 볼륨은 반드시 최소 15% 이상으로 지정해야 합니다. (15% 미만일 경우 데이터 집계가 불가합니다.)" at bounding box center [774, 261] width 773 height 12
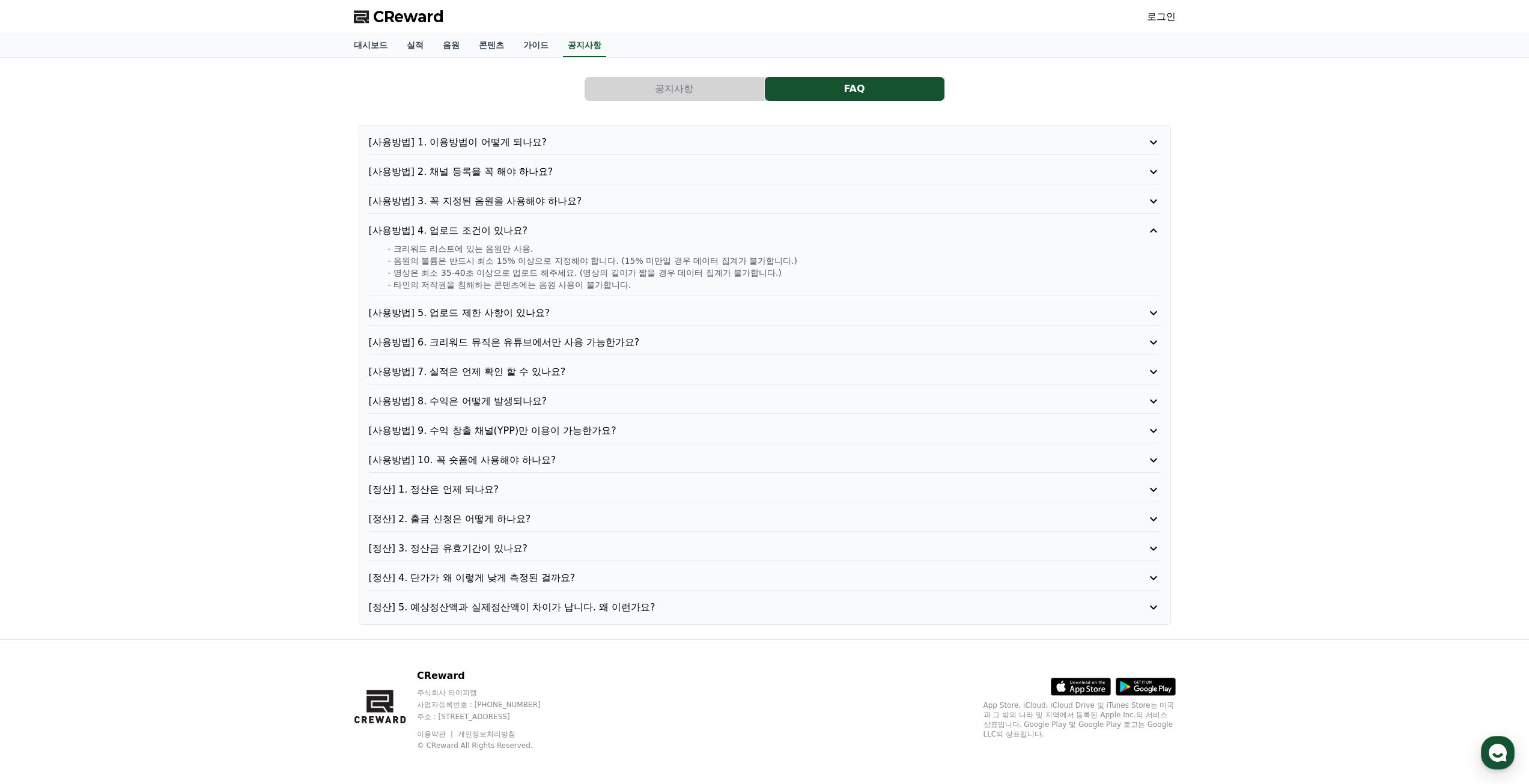
click at [738, 276] on p "- 영상은 최소 35-40초 이상으로 업로드 해주세요. (영상의 길이가 짧을 경우 데이터 집계가 불가합니다.)" at bounding box center [774, 273] width 773 height 12
drag, startPoint x: 438, startPoint y: 270, endPoint x: 541, endPoint y: 275, distance: 103.1
click at [541, 275] on p "- 영상은 최소 35-40초 이상으로 업로드 해주세요. (영상의 길이가 짧을 경우 데이터 집계가 불가합니다.)" at bounding box center [774, 273] width 773 height 12
click at [594, 281] on p "- 타인의 저작권을 침해하는 콘텐츠에는 음원 사용이 불가합니다." at bounding box center [774, 285] width 773 height 12
drag, startPoint x: 578, startPoint y: 272, endPoint x: 689, endPoint y: 278, distance: 111.2
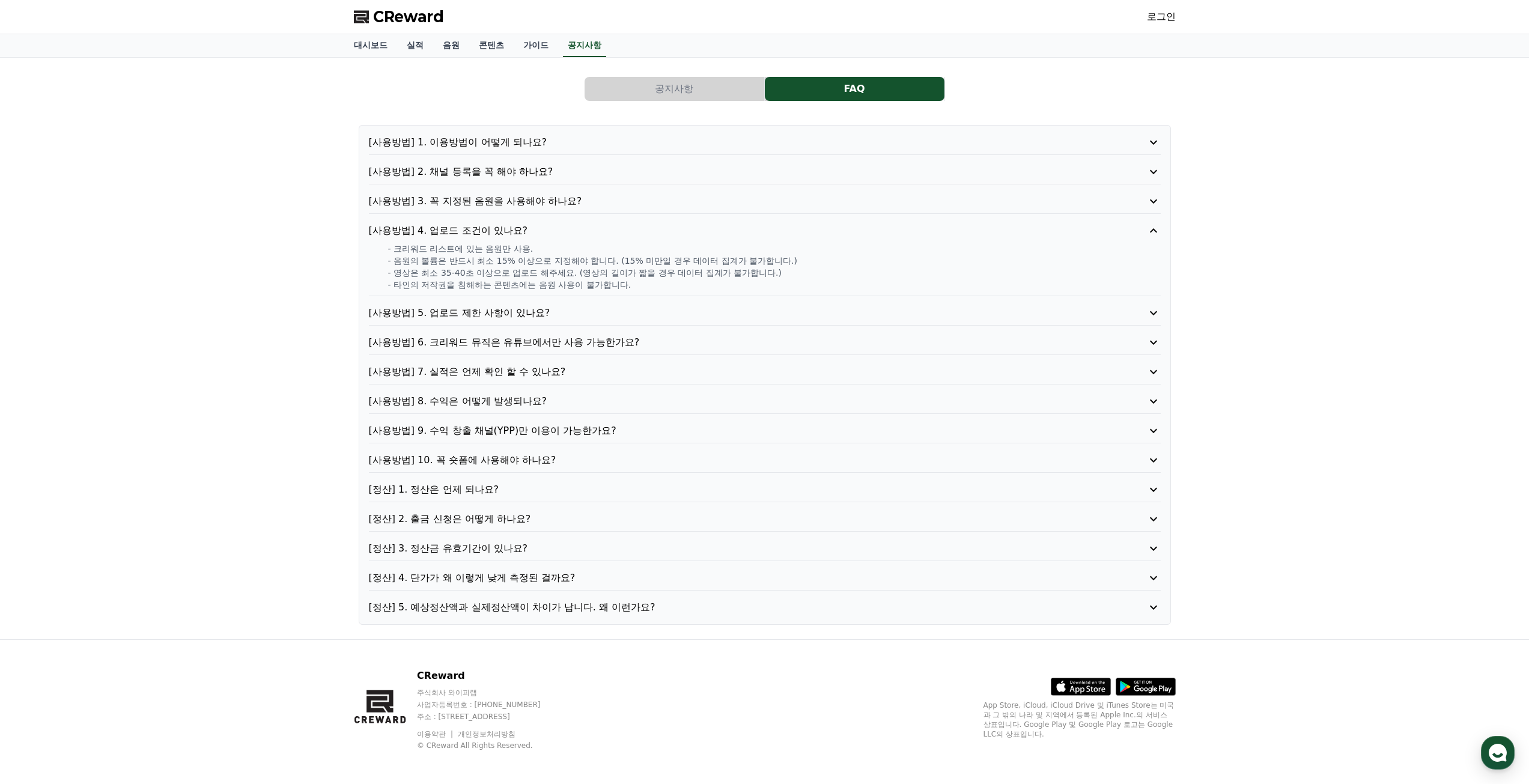
click at [689, 278] on p "- 영상은 최소 35-40초 이상으로 업로드 해주세요. (영상의 길이가 짧을 경우 데이터 집계가 불가합니다.)" at bounding box center [774, 273] width 773 height 12
click at [652, 282] on p "- 타인의 저작권을 침해하는 콘텐츠에는 음원 사용이 불가합니다." at bounding box center [774, 285] width 773 height 12
click at [708, 272] on p "- 영상은 최소 35-40초 이상으로 업로드 해주세요. (영상의 길이가 짧을 경우 데이터 집계가 불가합니다.)" at bounding box center [774, 273] width 773 height 12
click at [687, 282] on p "- 타인의 저작권을 침해하는 콘텐츠에는 음원 사용이 불가합니다." at bounding box center [774, 285] width 773 height 12
drag, startPoint x: 421, startPoint y: 285, endPoint x: 508, endPoint y: 285, distance: 87.0
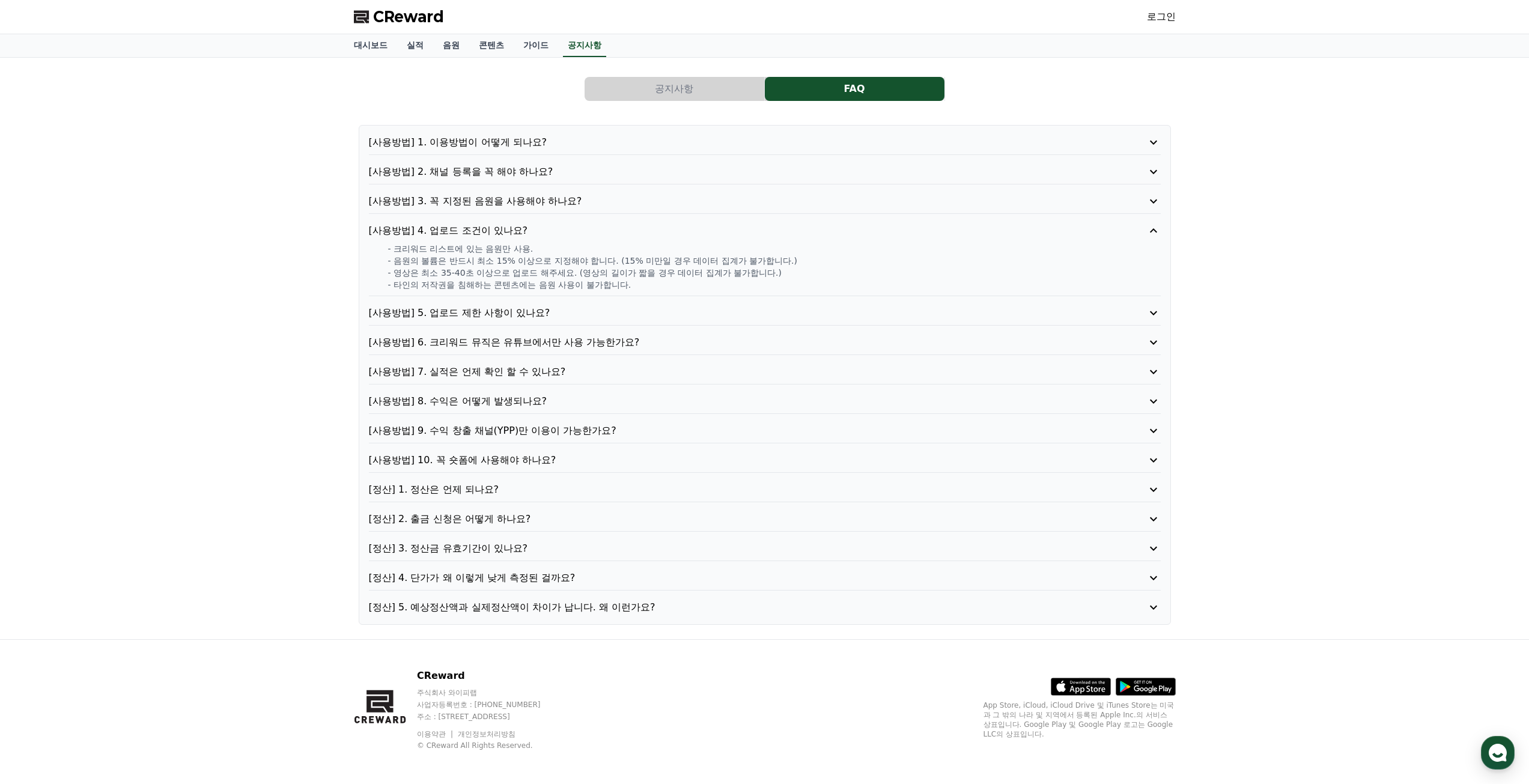
click at [508, 285] on p "- 타인의 저작권을 침해하는 콘텐츠에는 음원 사용이 불가합니다." at bounding box center [774, 285] width 773 height 12
click at [552, 290] on p "- 타인의 저작권을 침해하는 콘텐츠에는 음원 사용이 불가합니다." at bounding box center [774, 285] width 773 height 12
drag, startPoint x: 528, startPoint y: 287, endPoint x: 554, endPoint y: 285, distance: 26.1
click at [554, 285] on p "- 타인의 저작권을 침해하는 콘텐츠에는 음원 사용이 불가합니다." at bounding box center [774, 285] width 773 height 12
click at [579, 288] on p "- 타인의 저작권을 침해하는 콘텐츠에는 음원 사용이 불가합니다." at bounding box center [774, 285] width 773 height 12
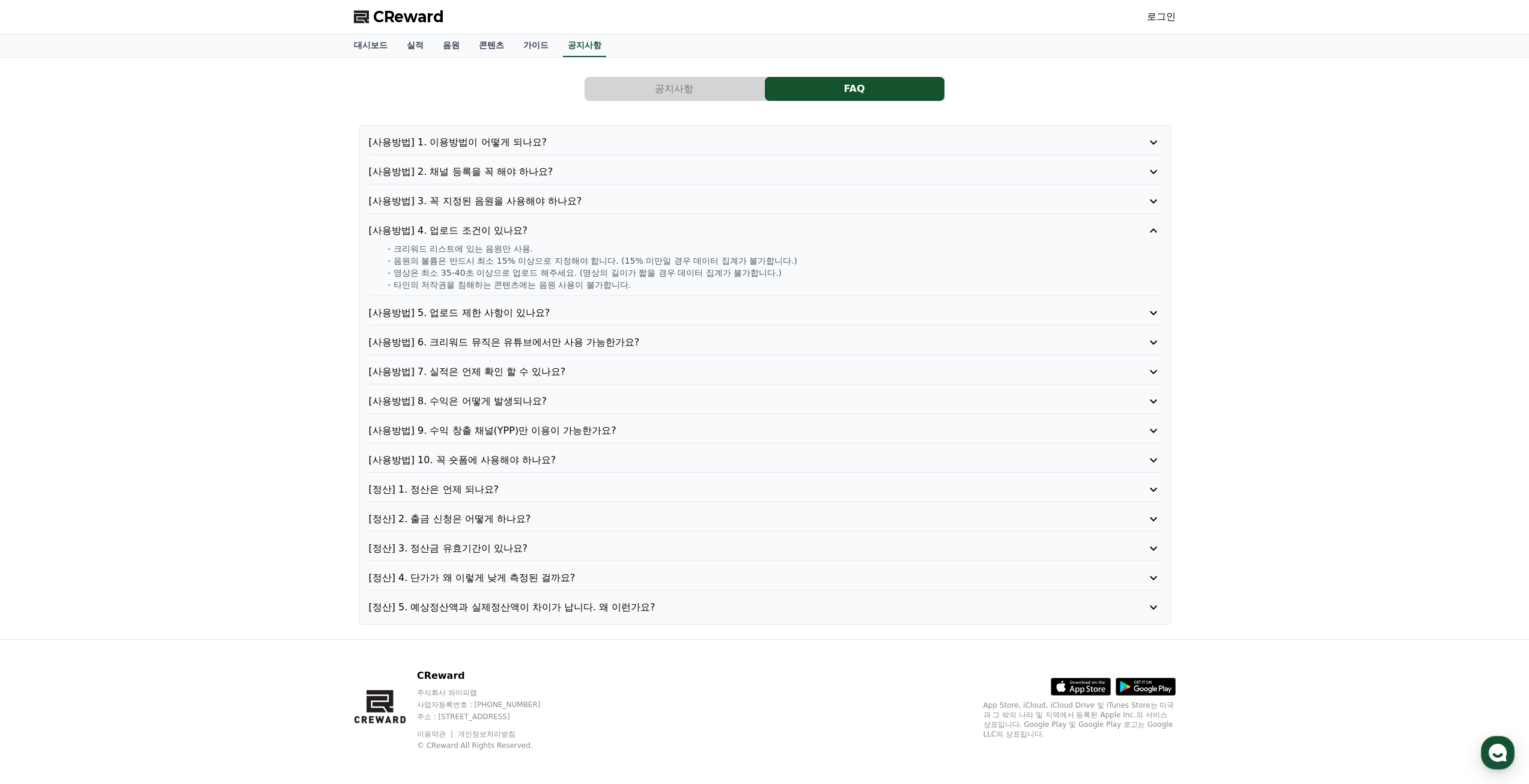
drag, startPoint x: 456, startPoint y: 284, endPoint x: 637, endPoint y: 288, distance: 181.0
click at [637, 288] on p "- 타인의 저작권을 침해하는 콘텐츠에는 음원 사용이 불가합니다." at bounding box center [774, 285] width 773 height 12
click at [650, 288] on p "- 타인의 저작권을 침해하는 콘텐츠에는 음원 사용이 불가합니다." at bounding box center [774, 285] width 773 height 12
click at [571, 290] on p "- 타인의 저작권을 침해하는 콘텐츠에는 음원 사용이 불가합니다." at bounding box center [774, 285] width 773 height 12
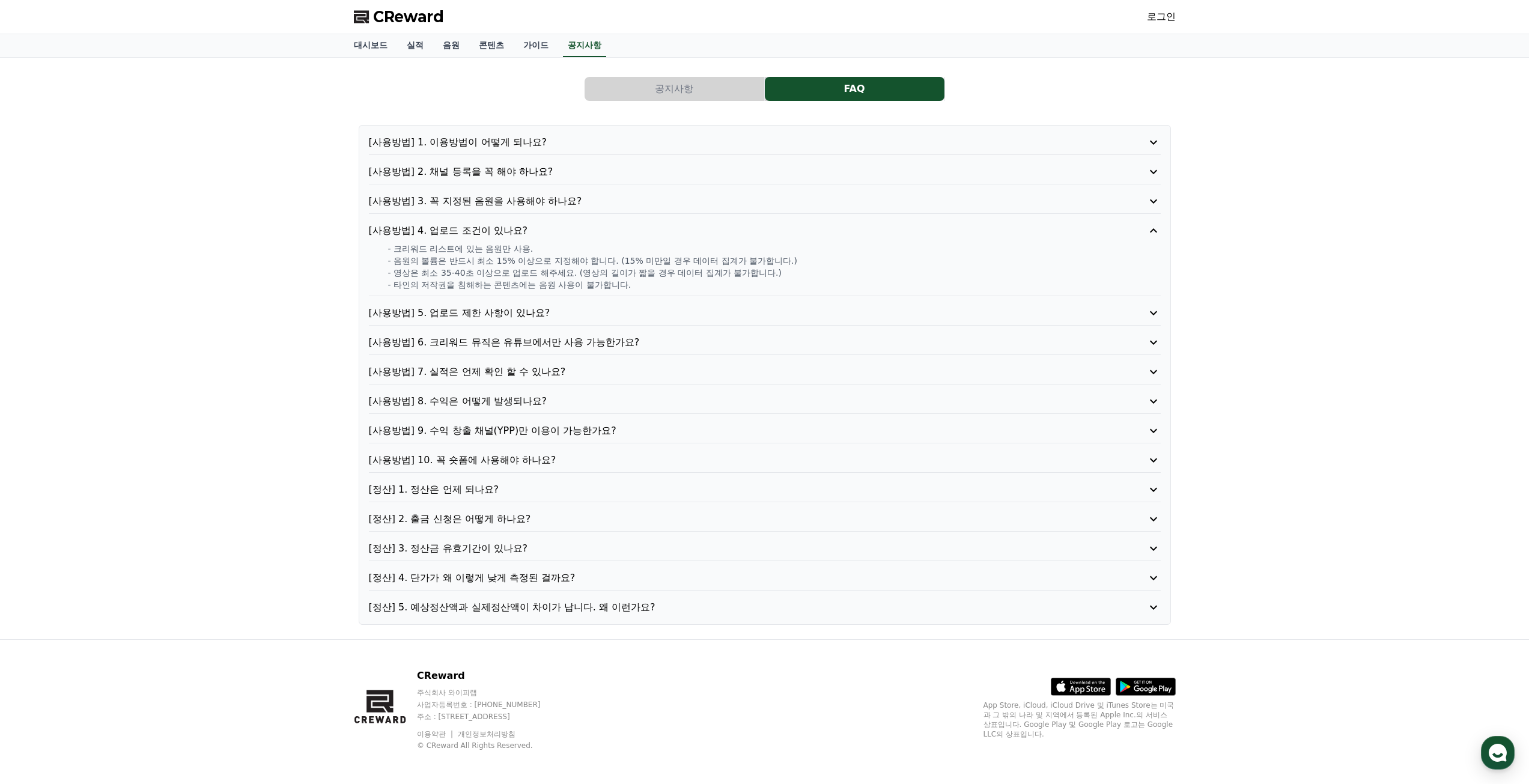
click at [568, 287] on p "- 타인의 저작권을 침해하는 콘텐츠에는 음원 사용이 불가합니다." at bounding box center [774, 285] width 773 height 12
click at [576, 312] on p "[사용방법] 5. 업로드 제한 사항이 있나요?" at bounding box center [733, 312] width 729 height 14
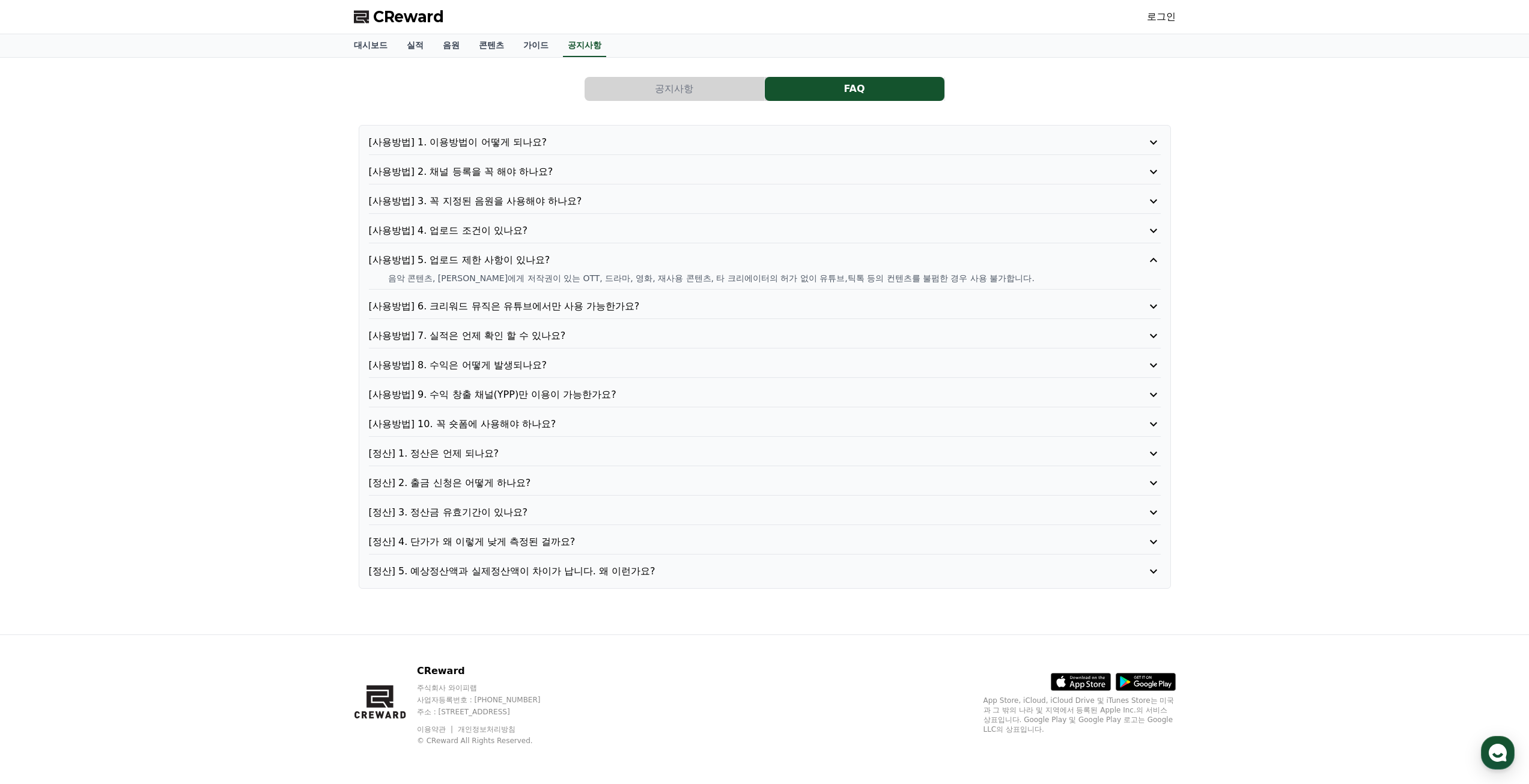
drag, startPoint x: 478, startPoint y: 279, endPoint x: 561, endPoint y: 282, distance: 83.1
click at [561, 282] on p "음악 콘텐츠, 타인에게 저작권이 있는 OTT, 드라마, 영화, 재사용 콘텐츠, 타 크리에이터의 허가 없이 유튜브,틱톡 등의 컨텐츠를 불펌한 경…" at bounding box center [774, 278] width 773 height 12
drag, startPoint x: 635, startPoint y: 279, endPoint x: 753, endPoint y: 281, distance: 118.0
click at [753, 281] on p "음악 콘텐츠, 타인에게 저작권이 있는 OTT, 드라마, 영화, 재사용 콘텐츠, 타 크리에이터의 허가 없이 유튜브,틱톡 등의 컨텐츠를 불펌한 경…" at bounding box center [774, 278] width 773 height 12
click at [847, 266] on p "[사용방법] 5. 업로드 제한 사항이 있나요?" at bounding box center [733, 260] width 729 height 14
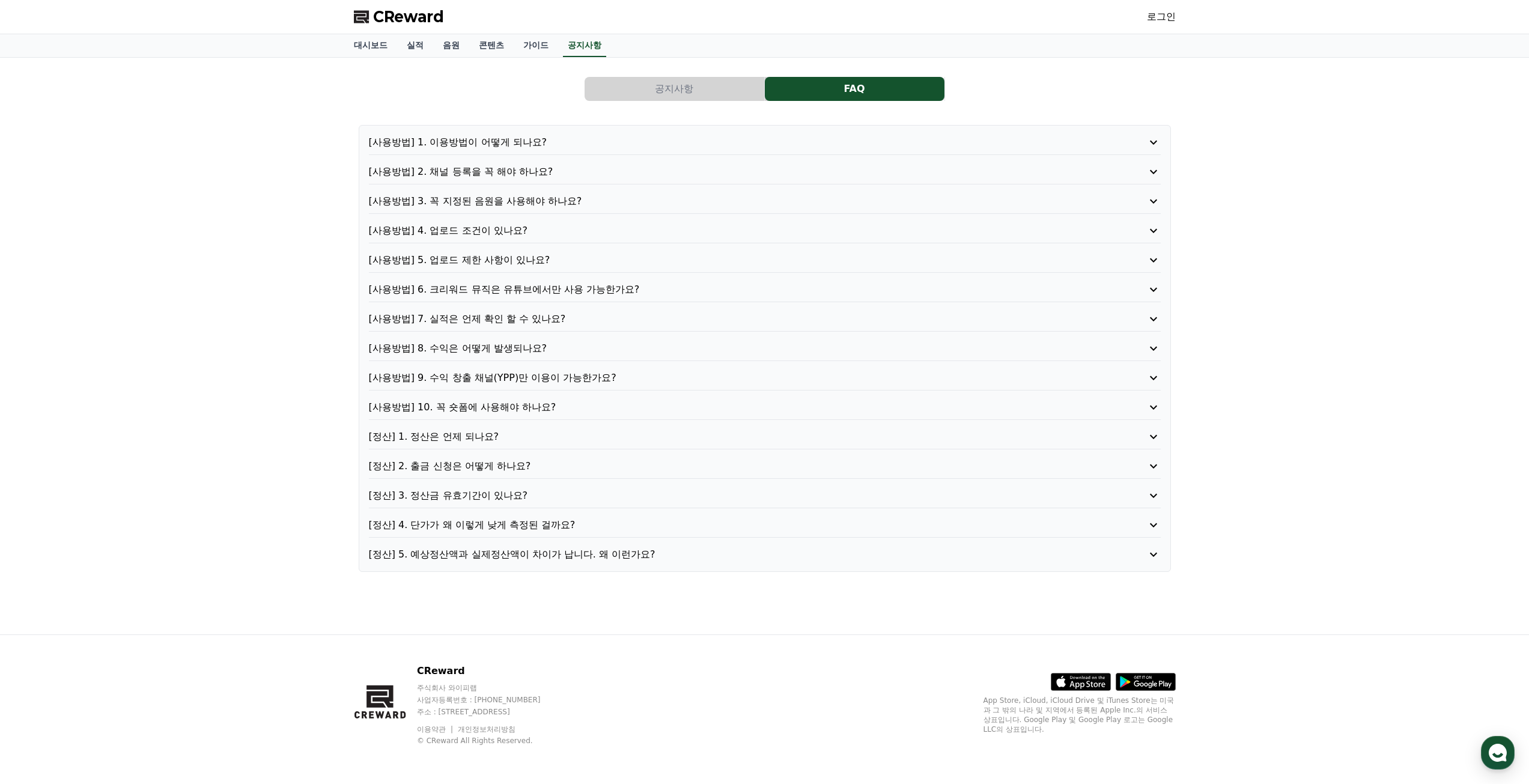
click at [822, 257] on p "[사용방법] 5. 업로드 제한 사항이 있나요?" at bounding box center [733, 260] width 729 height 14
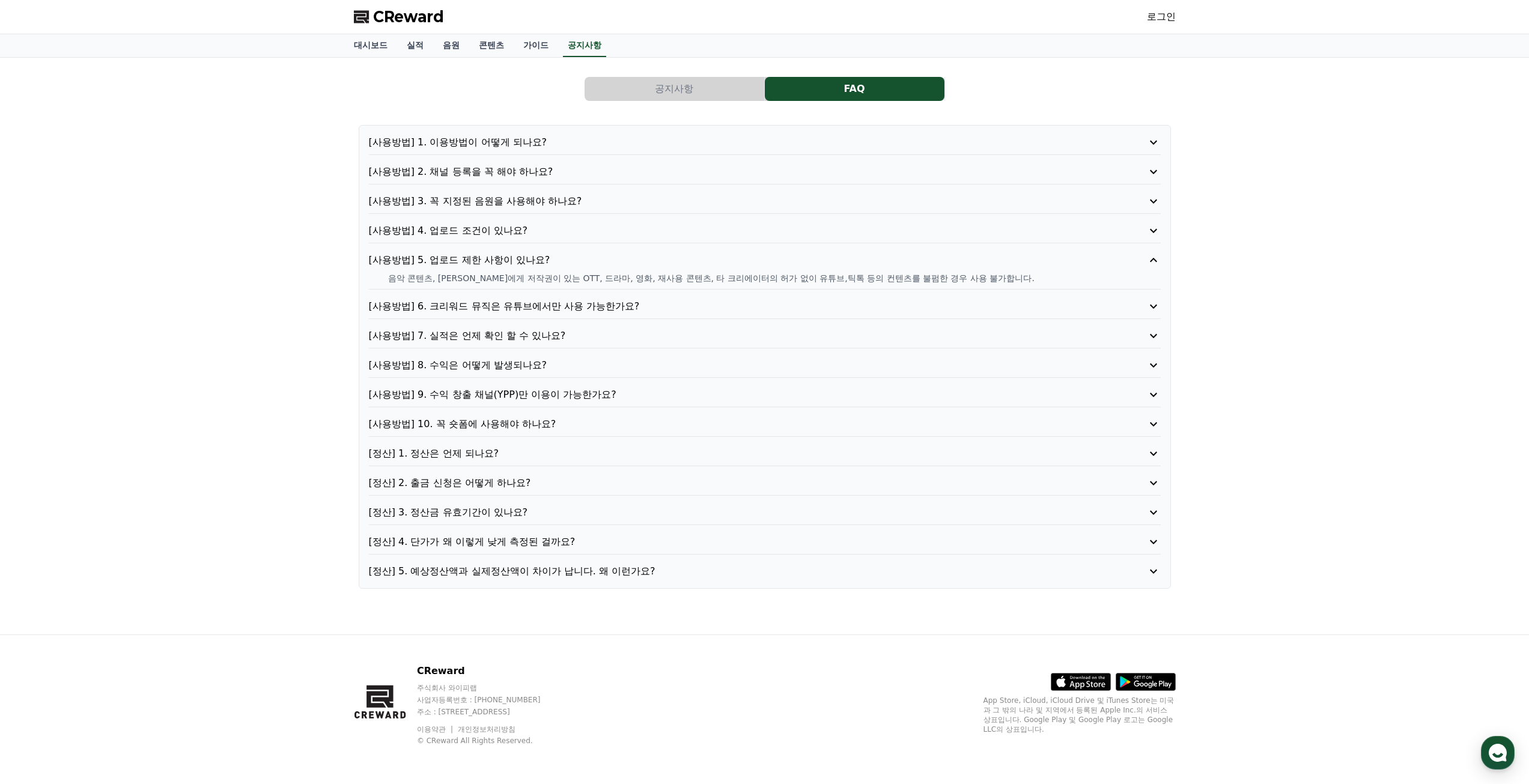
click at [560, 260] on p "[사용방법] 5. 업로드 제한 사항이 있나요?" at bounding box center [733, 260] width 729 height 14
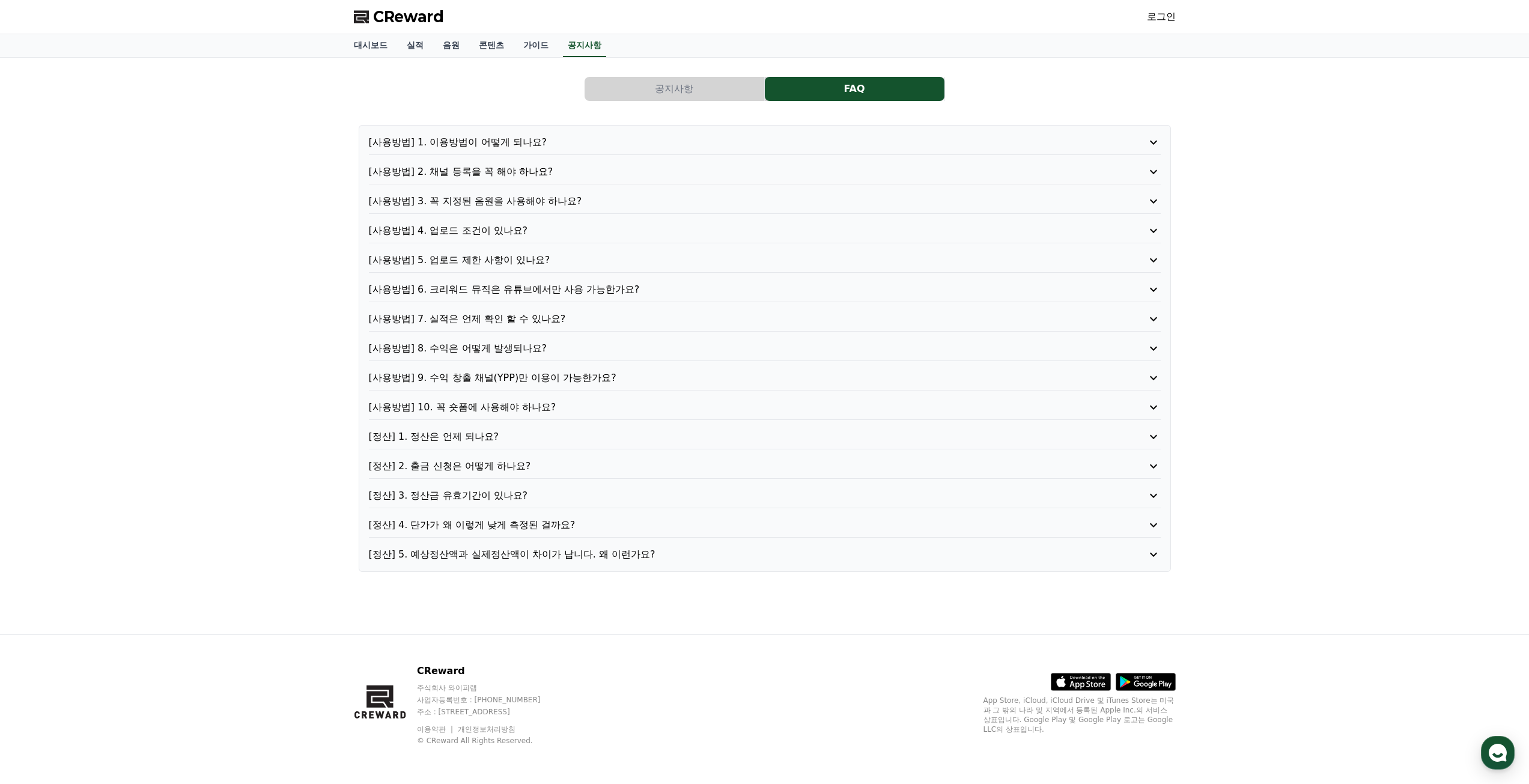
click at [513, 320] on p "[사용방법] 7. 실적은 언제 확인 할 수 있나요?" at bounding box center [733, 318] width 729 height 14
click at [509, 348] on p "[사용방법] 8. 수익은 어떻게 발생되나요?" at bounding box center [733, 348] width 729 height 14
click at [511, 379] on p "[사용방법] 9. 수익 창출 채널(YPP)만 이용이 가능한가요?" at bounding box center [733, 378] width 729 height 14
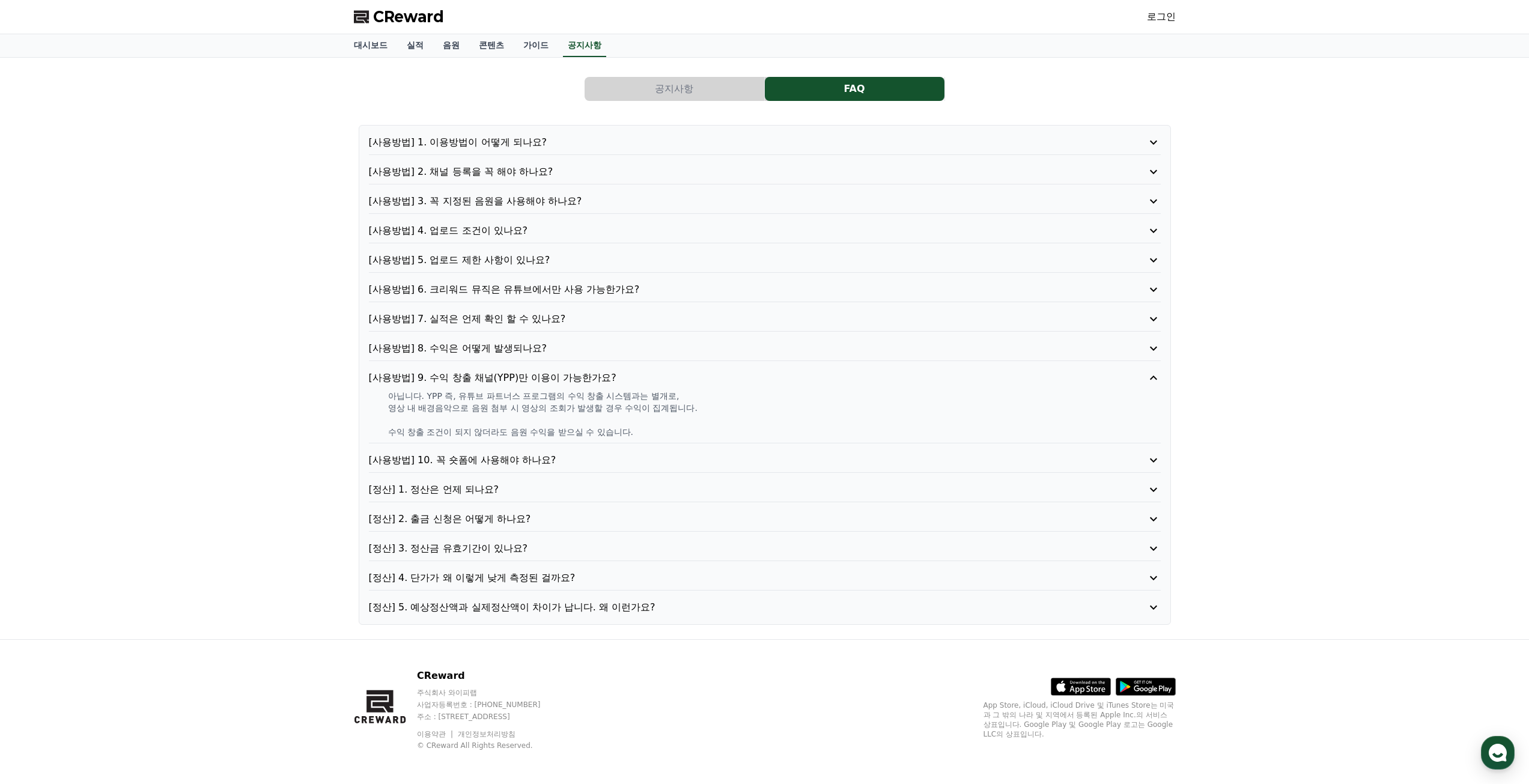
click at [632, 376] on p "[사용방법] 9. 수익 창출 채널(YPP)만 이용이 가능한가요?" at bounding box center [733, 378] width 729 height 14
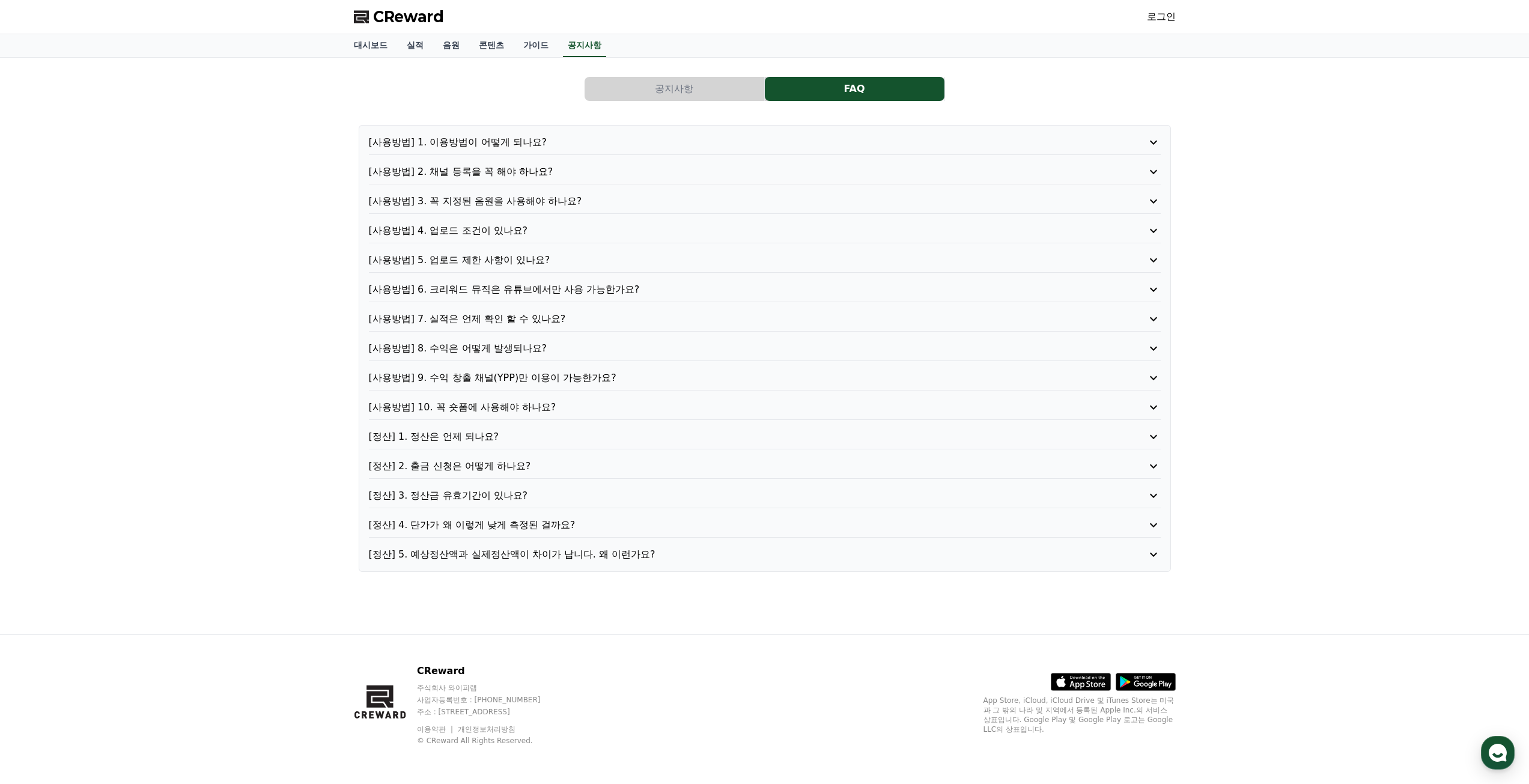
click at [572, 406] on p "[사용방법] 10. 꼭 숏폼에 사용해야 하나요?" at bounding box center [733, 407] width 729 height 14
click at [577, 411] on p "[사용방법] 10. 꼭 숏폼에 사용해야 하나요?" at bounding box center [733, 407] width 729 height 14
click at [520, 435] on p "[정산] 1. 정산은 언제 되나요?" at bounding box center [733, 436] width 729 height 14
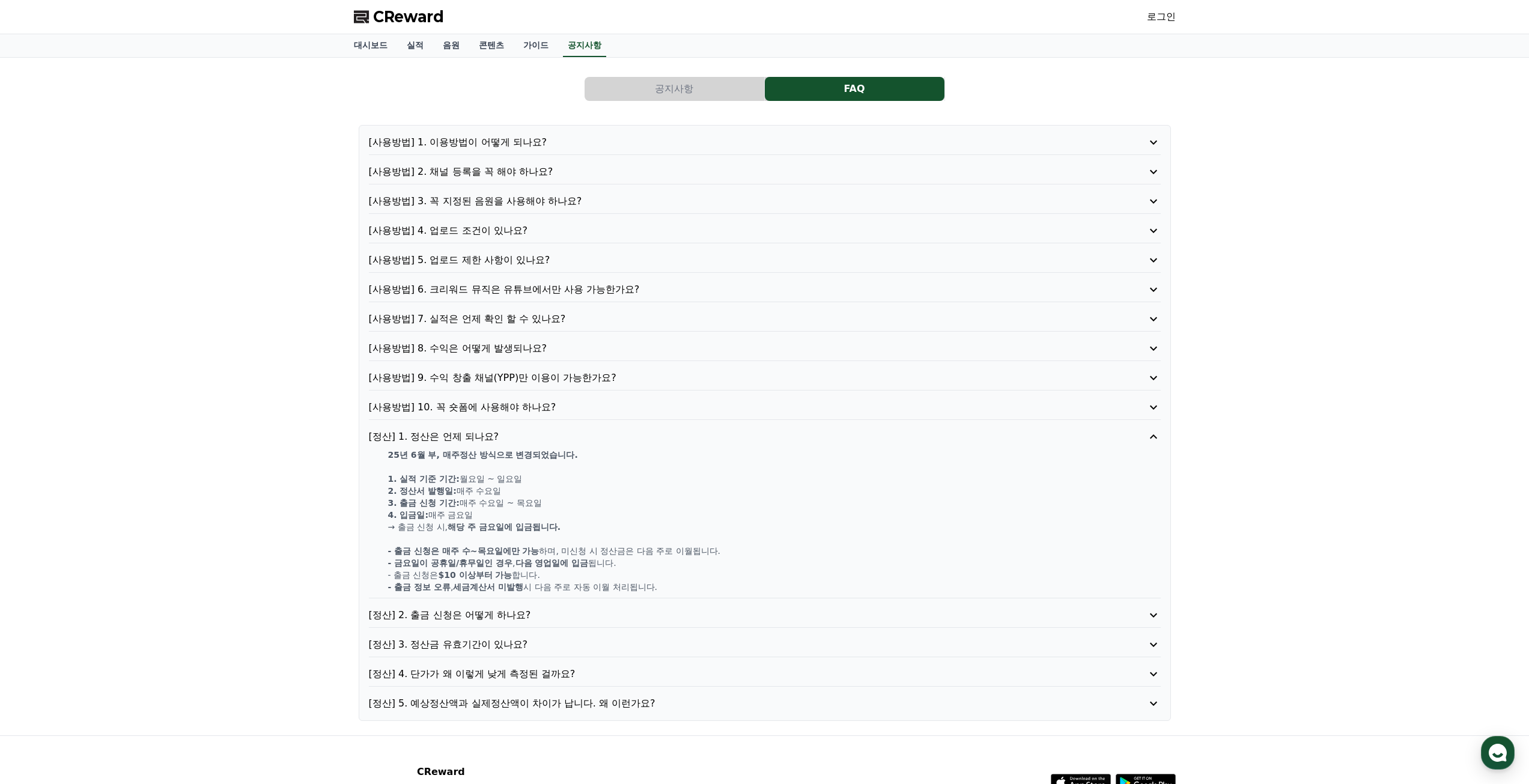
click at [520, 435] on p "[정산] 1. 정산은 언제 되나요?" at bounding box center [733, 436] width 729 height 14
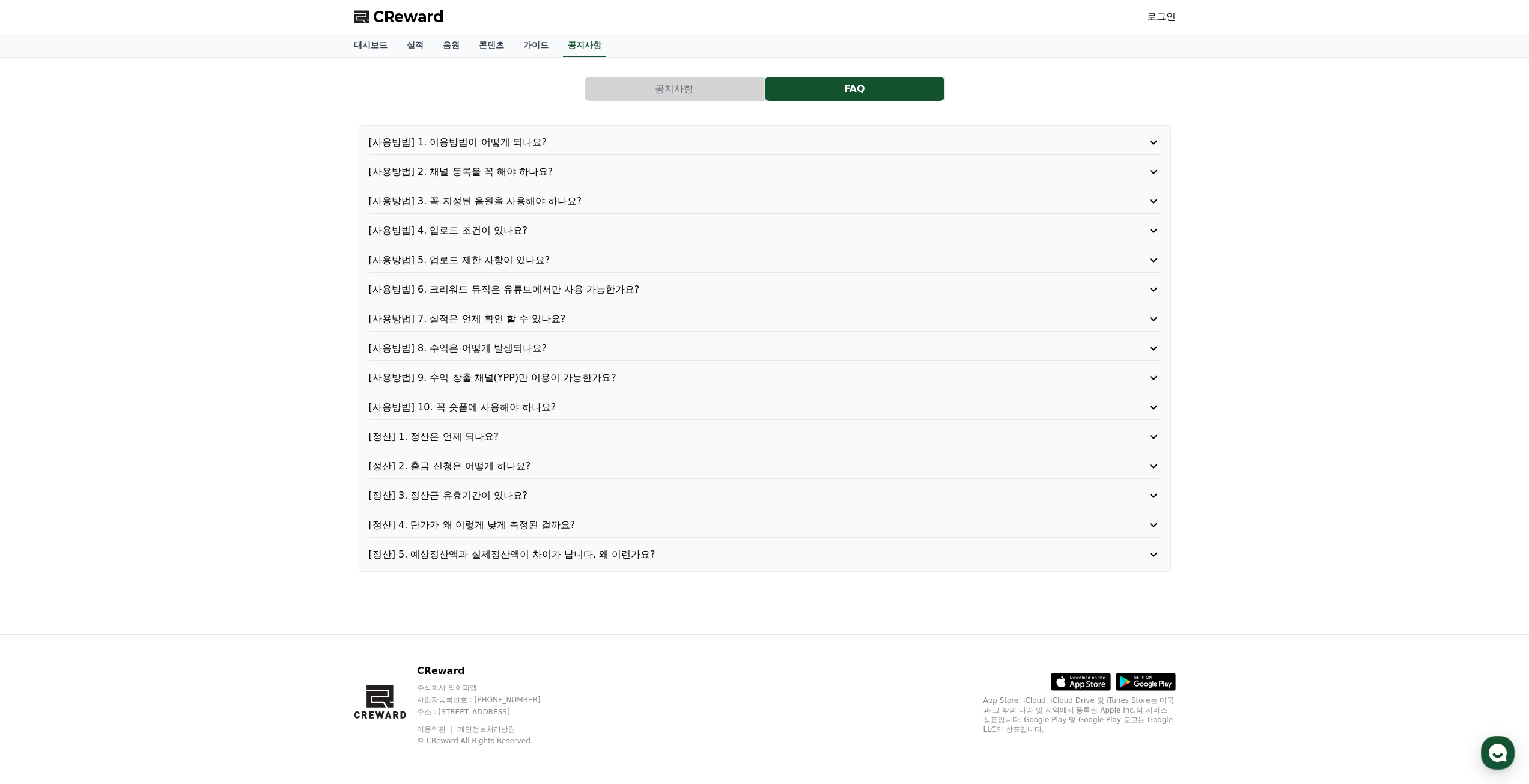
click at [774, 604] on div "공지사항 FAQ [사용방법] 1. 이용방법이 어떻게 되나요? [사용방법] 2. 채널 등록을 꼭 해야 하나요? [사용방법] 3. 꼭 지정된 음원…" at bounding box center [764, 346] width 841 height 577
